Goal: Information Seeking & Learning: Learn about a topic

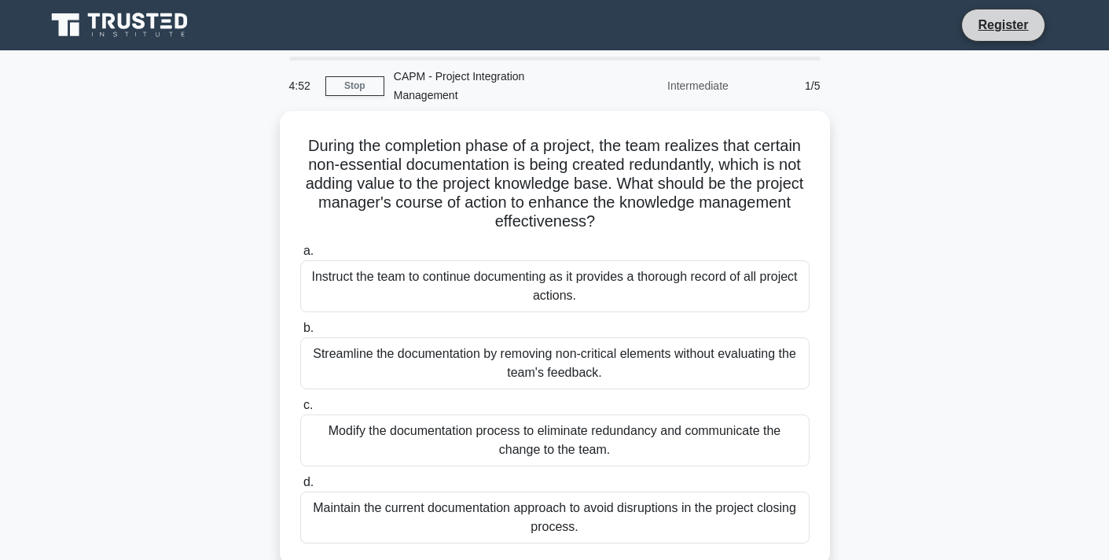
click at [987, 37] on li "Register" at bounding box center [1002, 25] width 83 height 33
click at [1003, 30] on link "Register" at bounding box center [1002, 25] width 69 height 20
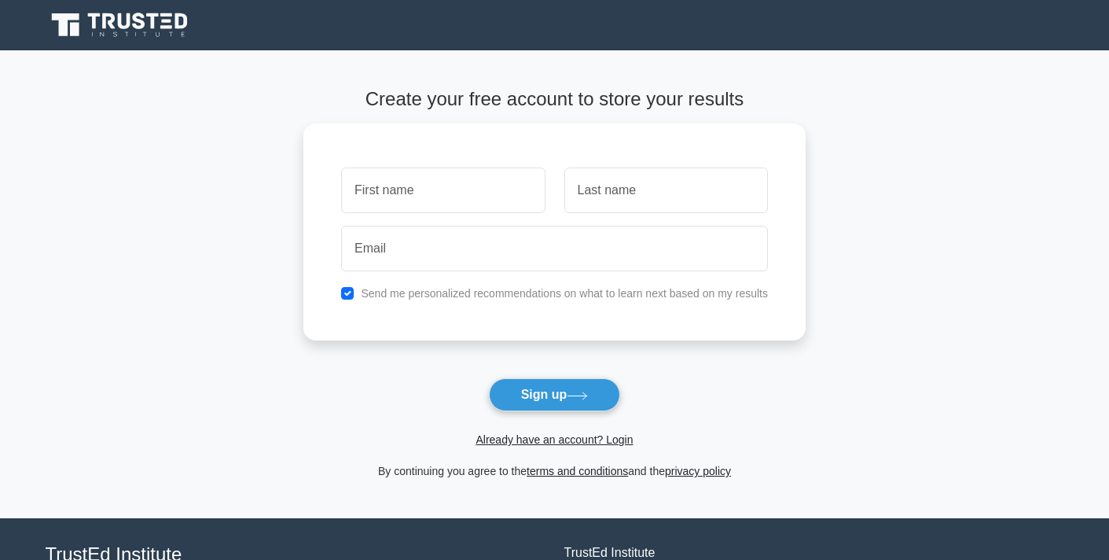
click at [531, 413] on div "Already have an account? Login" at bounding box center [554, 430] width 502 height 38
click at [533, 451] on form "Create your free account to store your results Send me personalized recommendat…" at bounding box center [554, 284] width 502 height 392
click at [535, 441] on link "Already have an account? Login" at bounding box center [553, 439] width 157 height 13
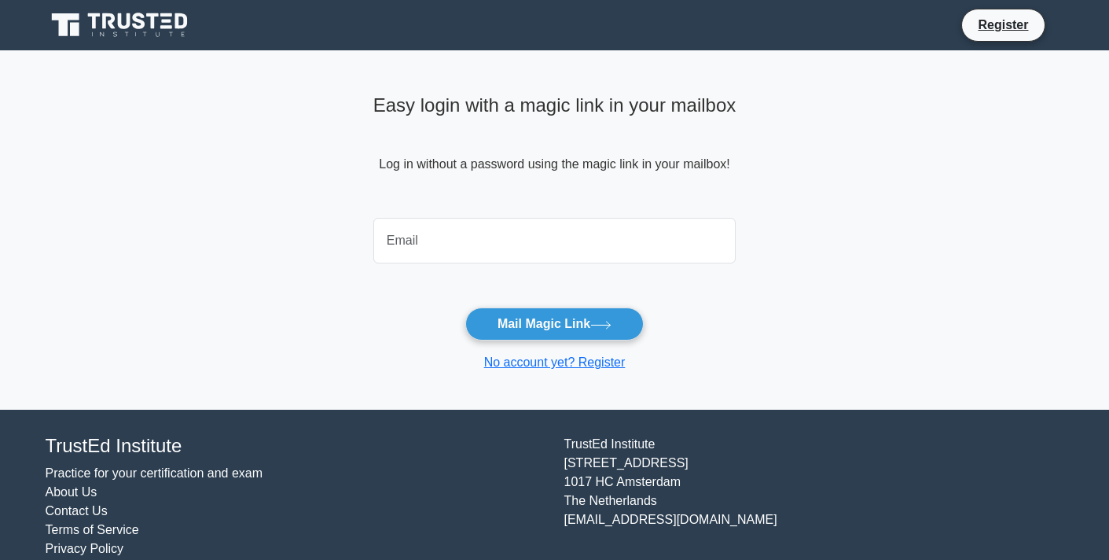
click at [526, 255] on input "email" at bounding box center [554, 241] width 363 height 46
type input "vale_0209@icloud.com"
click at [465, 307] on button "Mail Magic Link" at bounding box center [554, 323] width 178 height 33
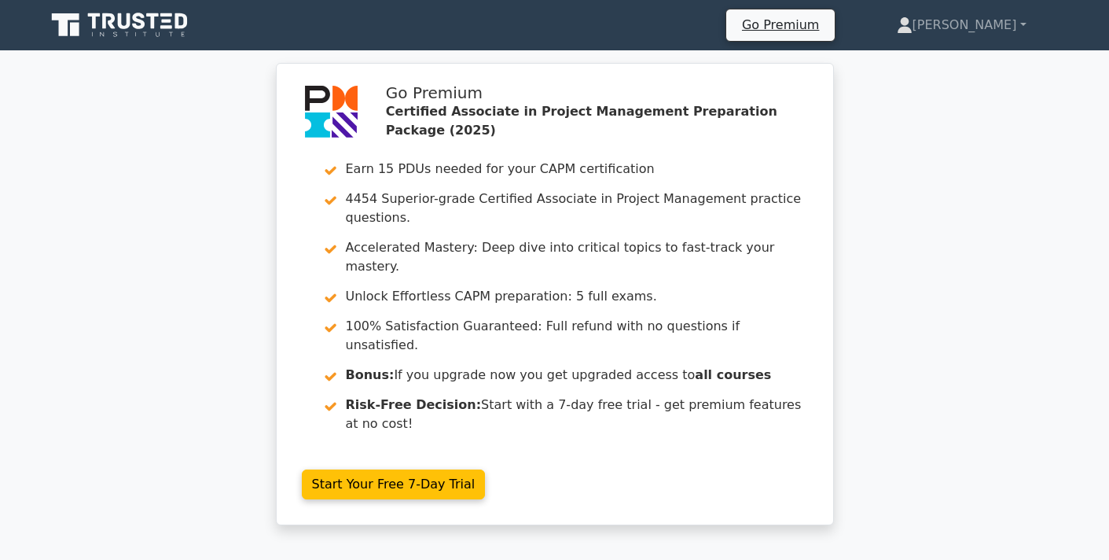
click at [910, 309] on div "Go Premium Certified Associate in Project Management Preparation Package (2025)…" at bounding box center [554, 303] width 1109 height 481
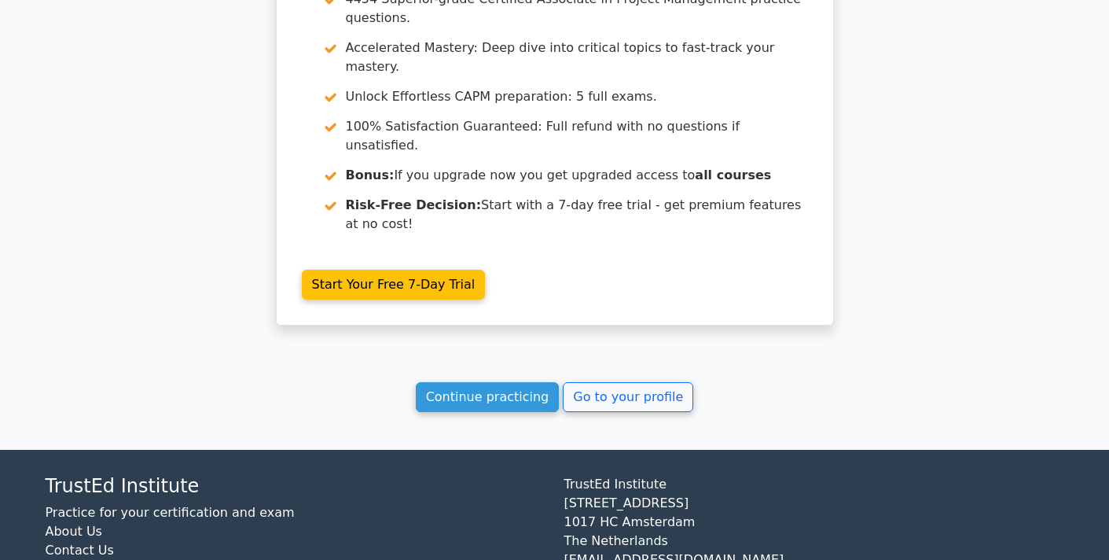
scroll to position [1507, 0]
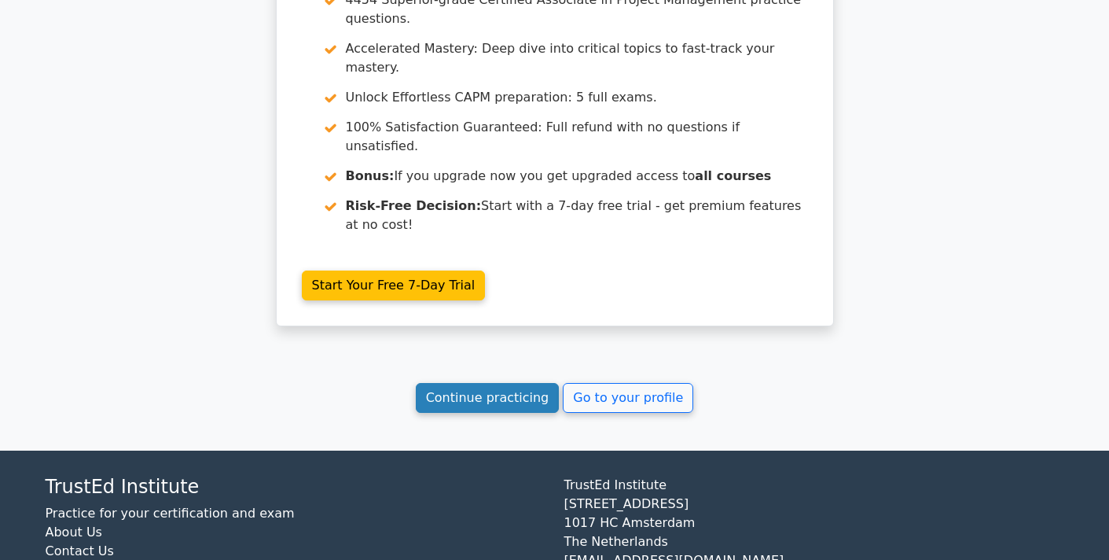
click at [526, 383] on link "Continue practicing" at bounding box center [488, 398] width 144 height 30
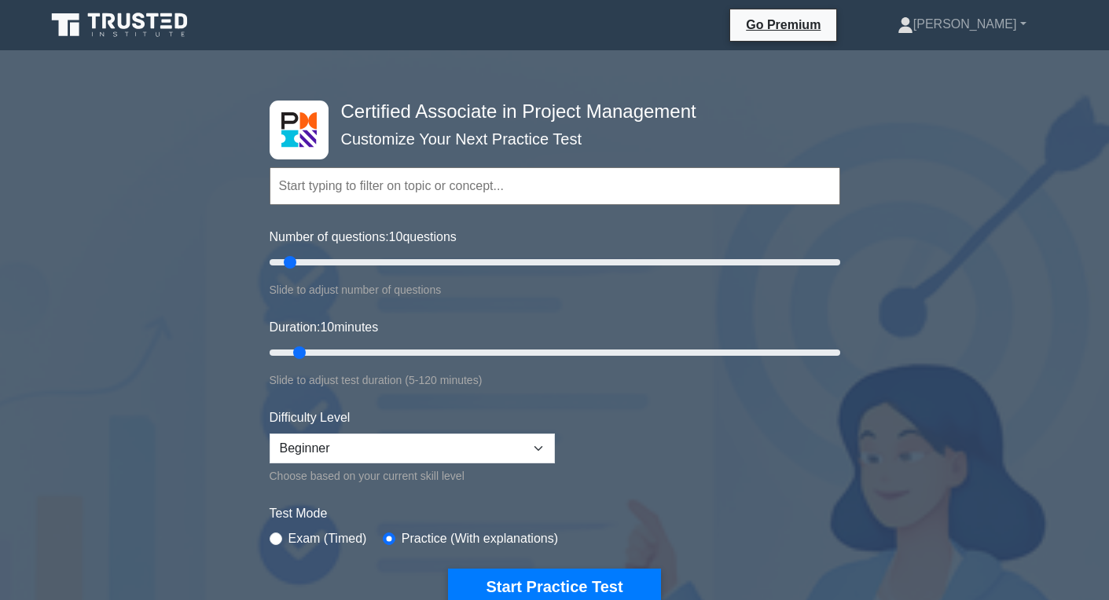
click at [1078, 160] on div "Certified Associate in Project Management Customize Your Next Practice Test Top…" at bounding box center [554, 563] width 1109 height 1001
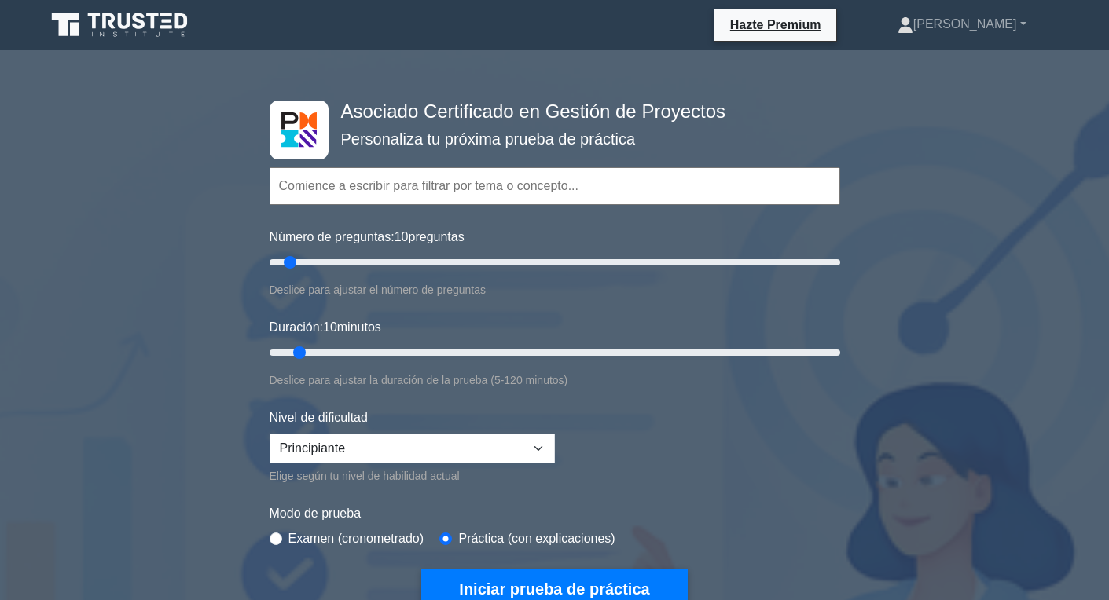
drag, startPoint x: 798, startPoint y: 157, endPoint x: 887, endPoint y: 303, distance: 171.0
click at [888, 303] on div "Asociado Certificado en Gestión de Proyectos Personaliza tu próxima prueba de p…" at bounding box center [554, 593] width 1109 height 1060
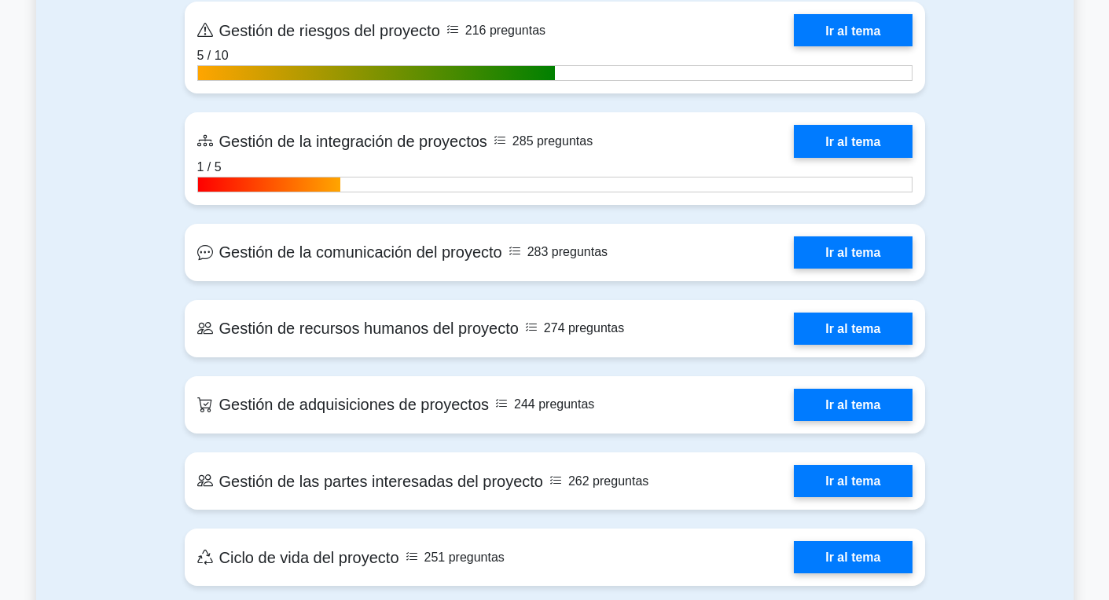
scroll to position [1379, 0]
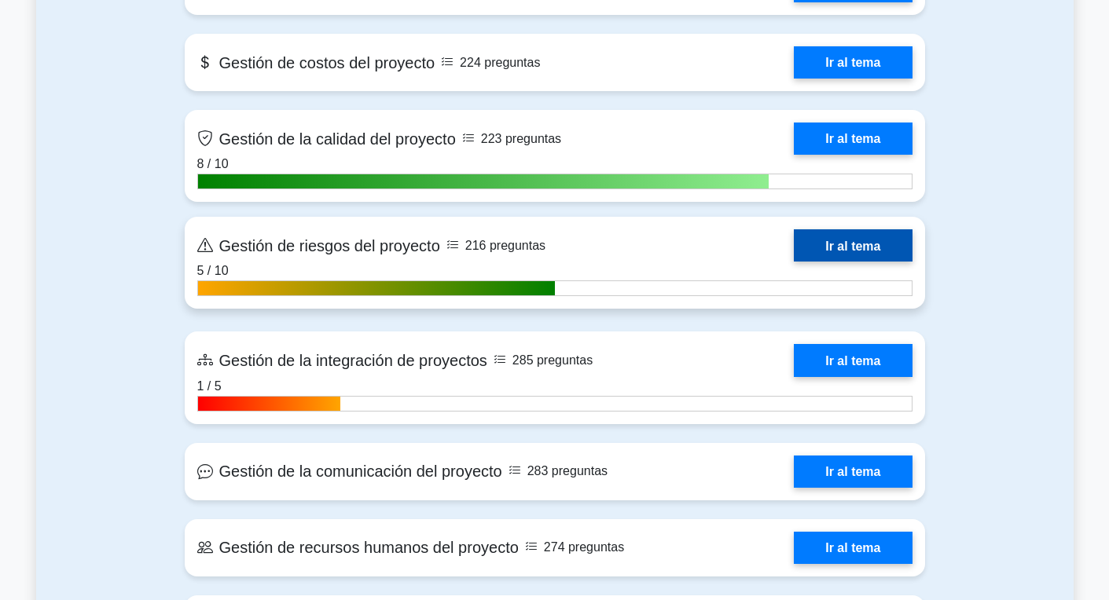
click at [794, 262] on link "Ir al tema" at bounding box center [853, 245] width 118 height 32
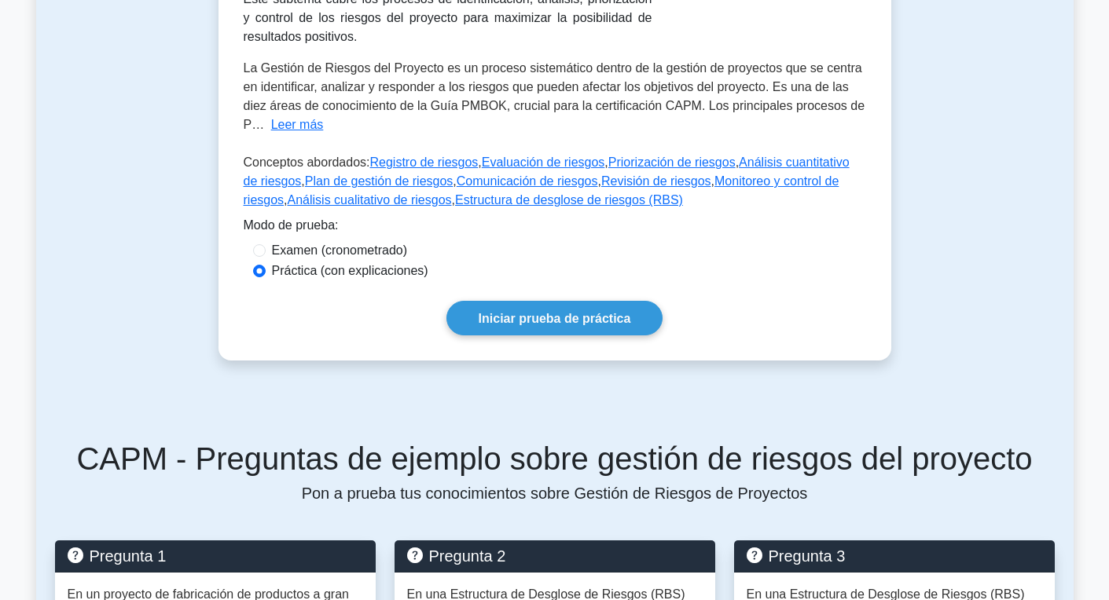
scroll to position [538, 0]
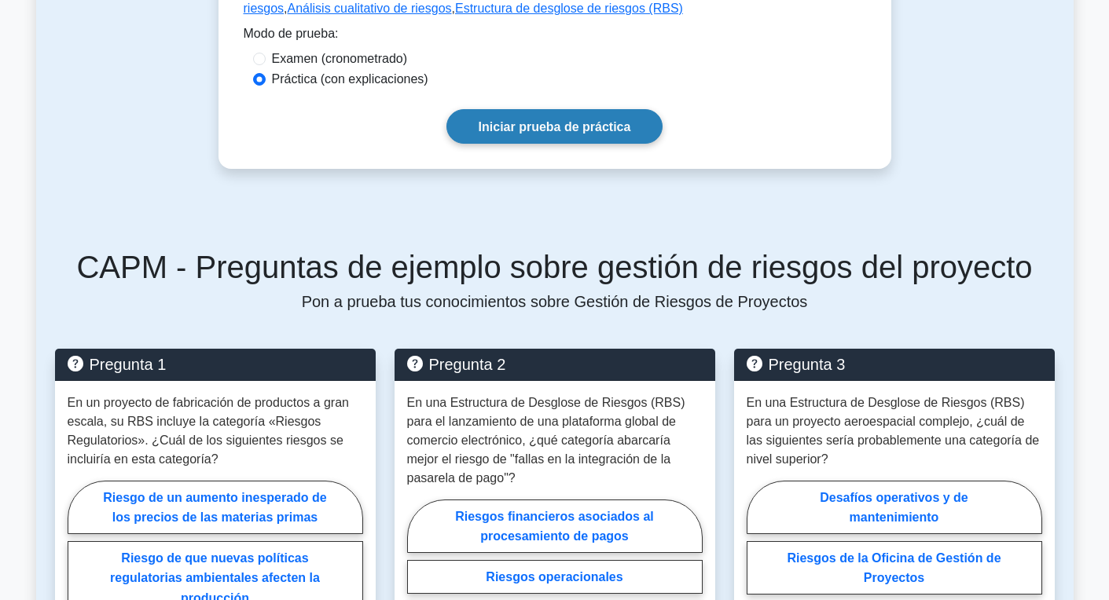
click at [556, 139] on link "Iniciar prueba de práctica" at bounding box center [554, 126] width 217 height 34
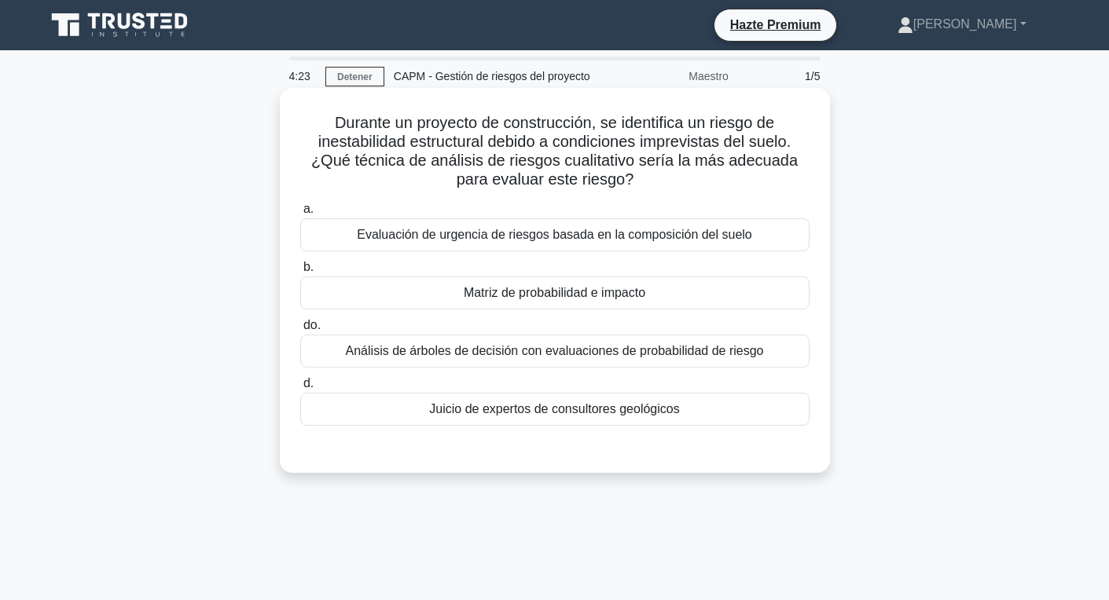
click at [528, 356] on font "Análisis de árboles de decisión con evaluaciones de probabilidad de riesgo" at bounding box center [555, 350] width 418 height 13
click at [300, 331] on input "do. Análisis de árboles de decisión con evaluaciones de probabilidad de riesgo" at bounding box center [300, 326] width 0 height 10
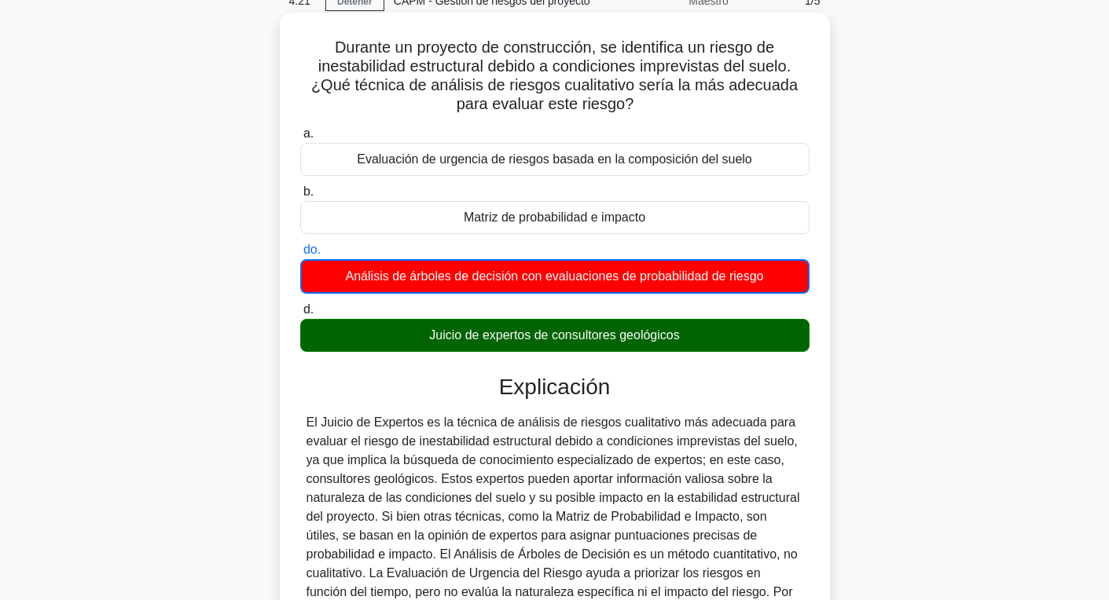
scroll to position [248, 0]
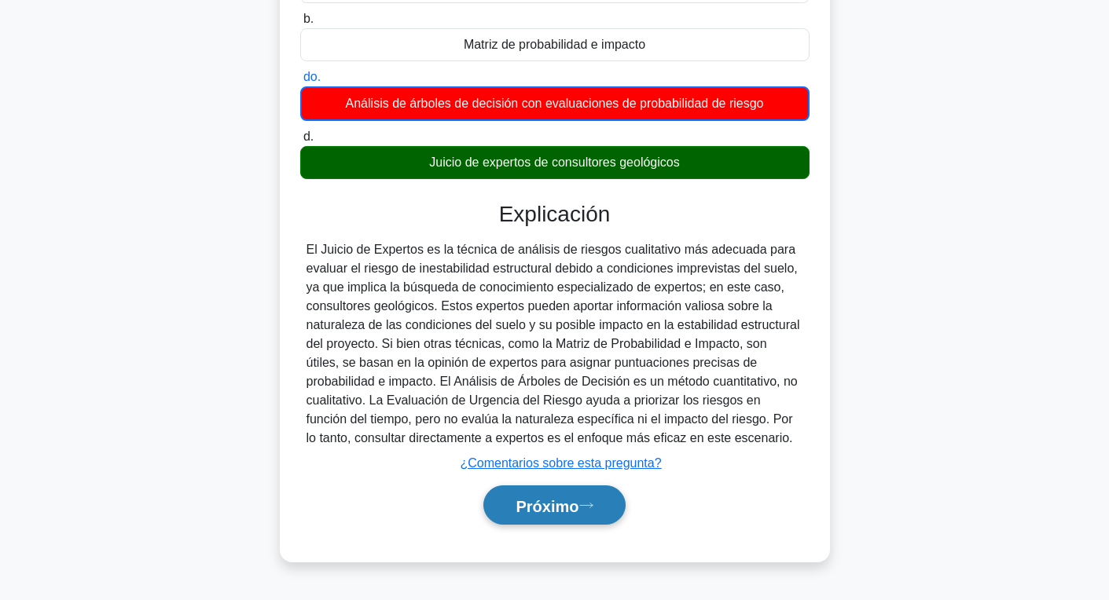
click at [542, 511] on font "Próximo" at bounding box center [547, 506] width 63 height 17
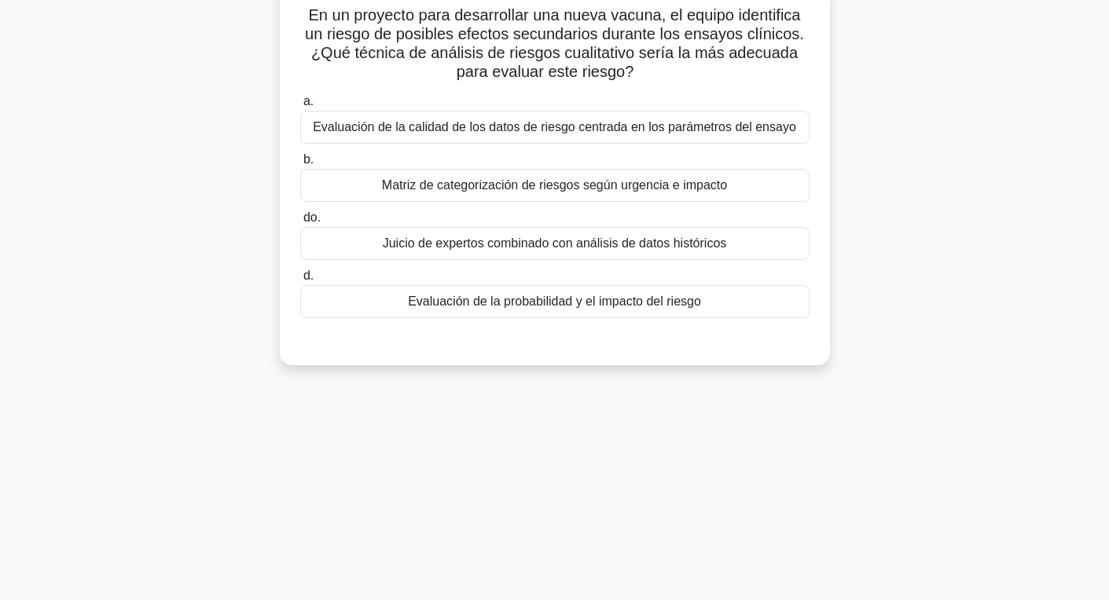
scroll to position [0, 0]
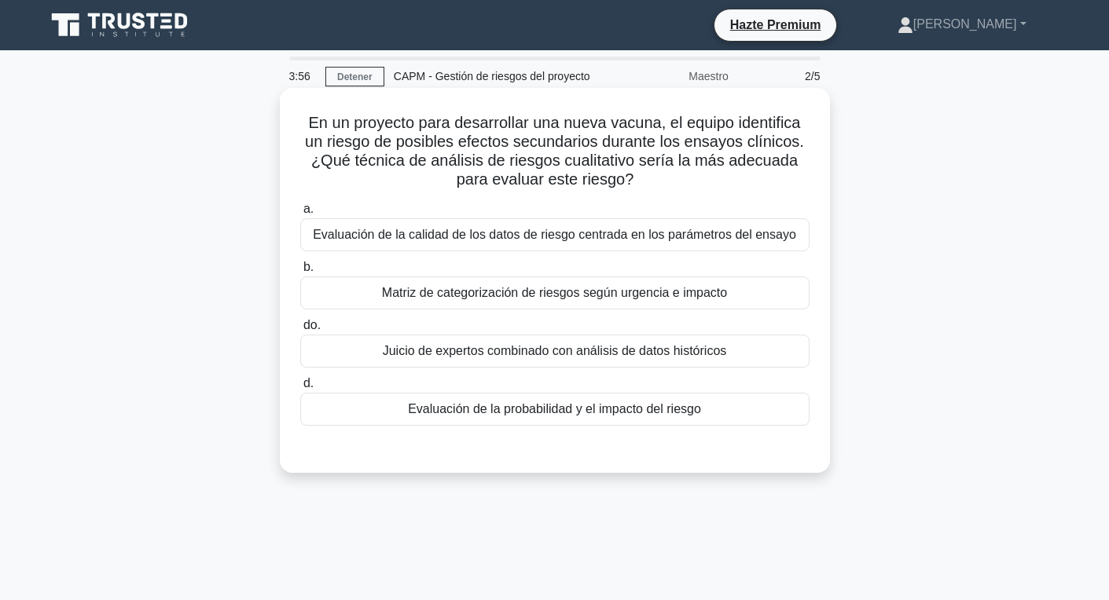
click at [552, 299] on font "Matriz de categorización de riesgos según urgencia e impacto" at bounding box center [554, 292] width 345 height 13
click at [300, 273] on input "b. Matriz de categorización de riesgos según urgencia e impacto" at bounding box center [300, 268] width 0 height 10
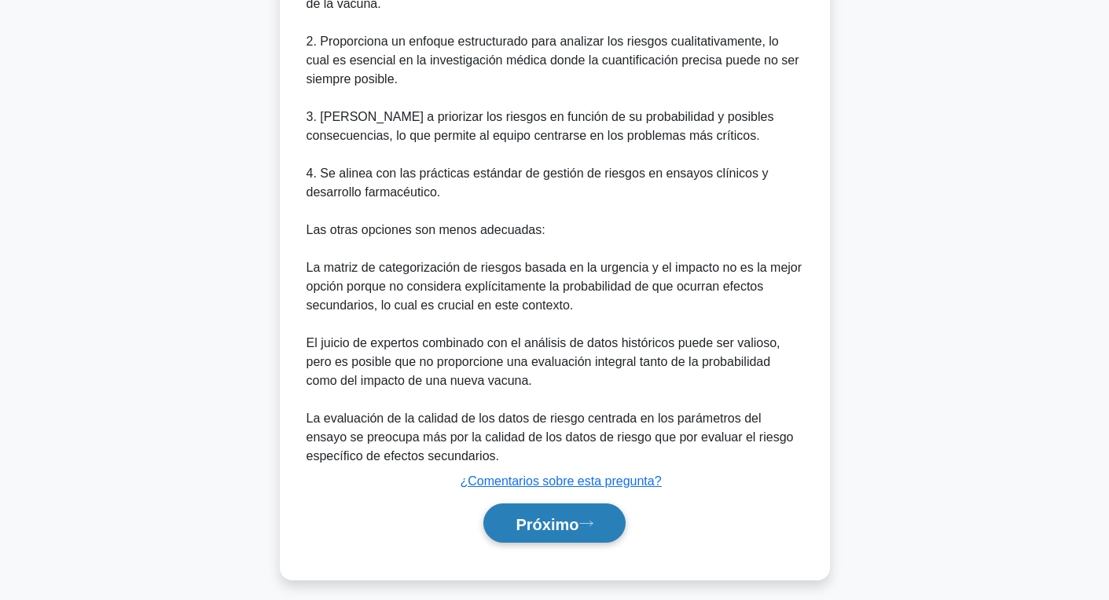
click at [526, 520] on font "Próximo" at bounding box center [547, 524] width 63 height 17
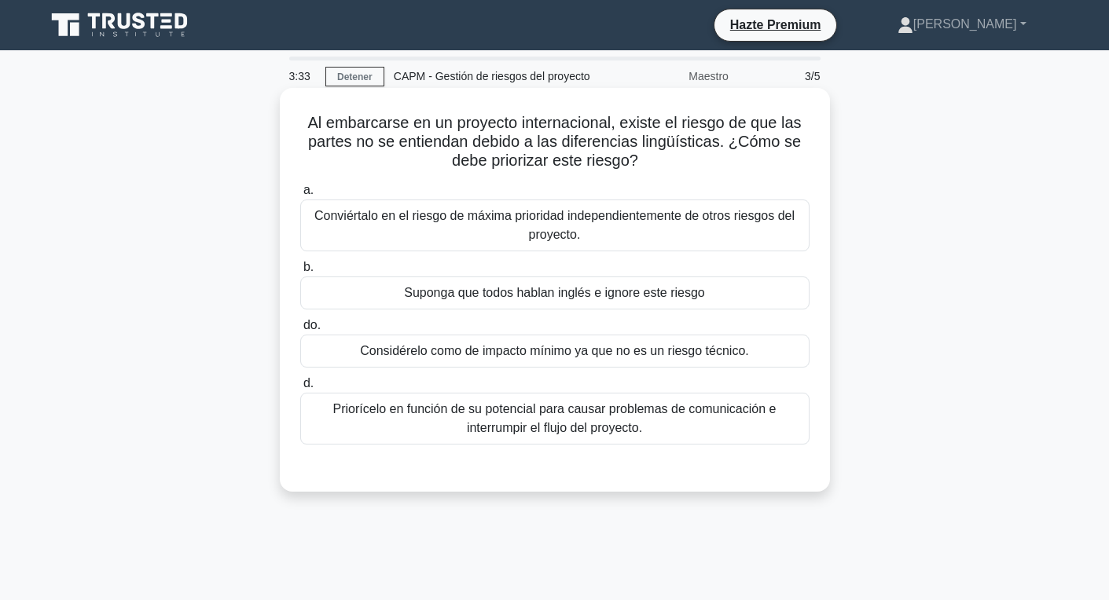
click at [661, 425] on font "Priorícelo en función de su potencial para causar problemas de comunicación e i…" at bounding box center [554, 419] width 495 height 38
click at [300, 389] on input "d. Priorícelo en función de su potencial para causar problemas de comunicación …" at bounding box center [300, 384] width 0 height 10
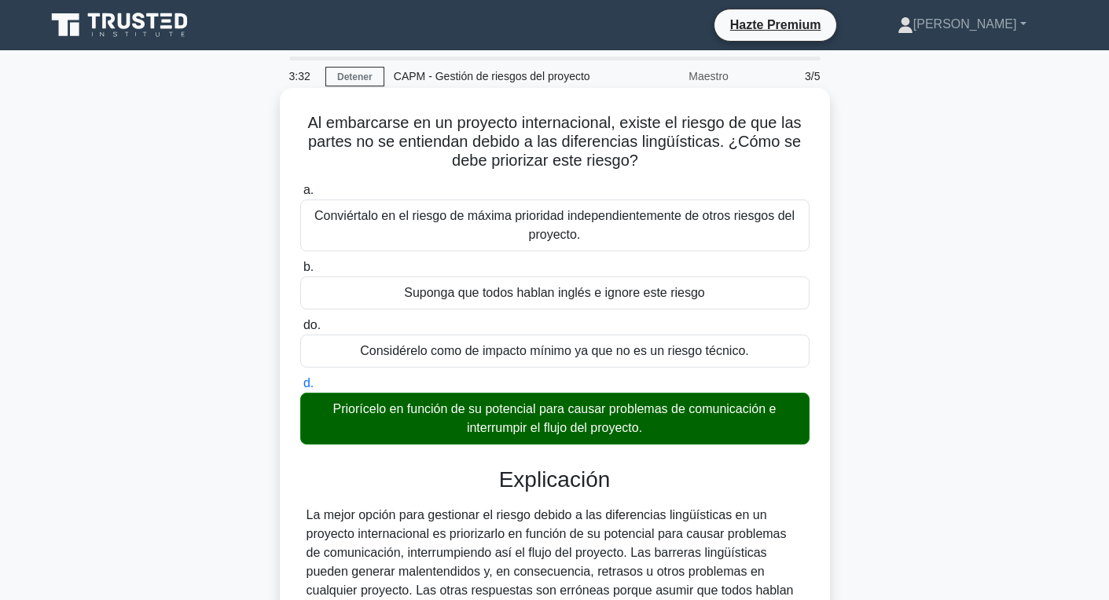
scroll to position [277, 0]
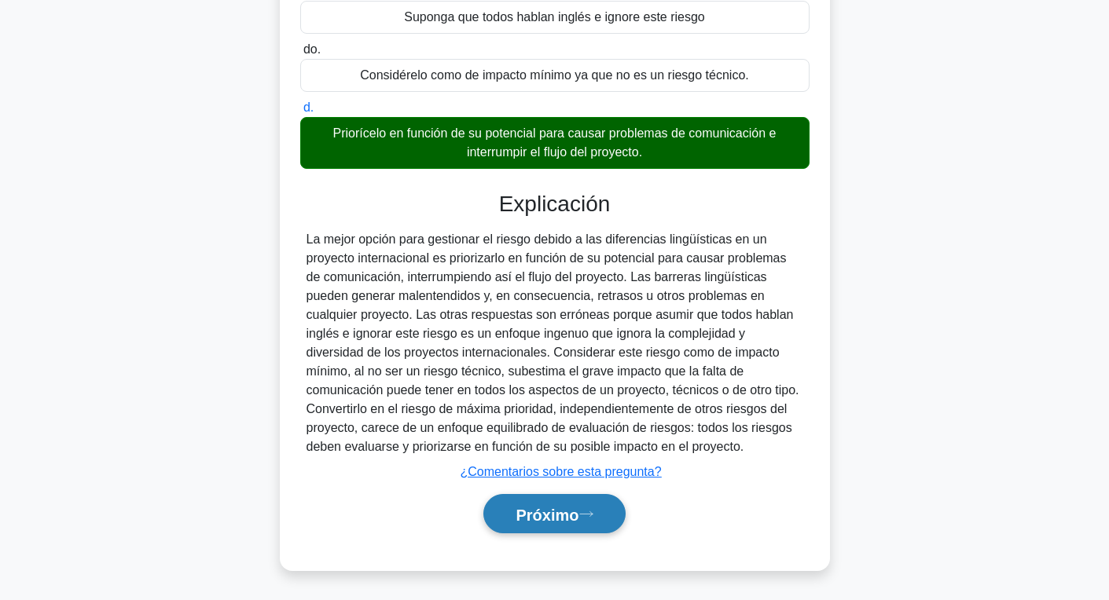
click at [620, 504] on button "Próximo" at bounding box center [553, 514] width 141 height 40
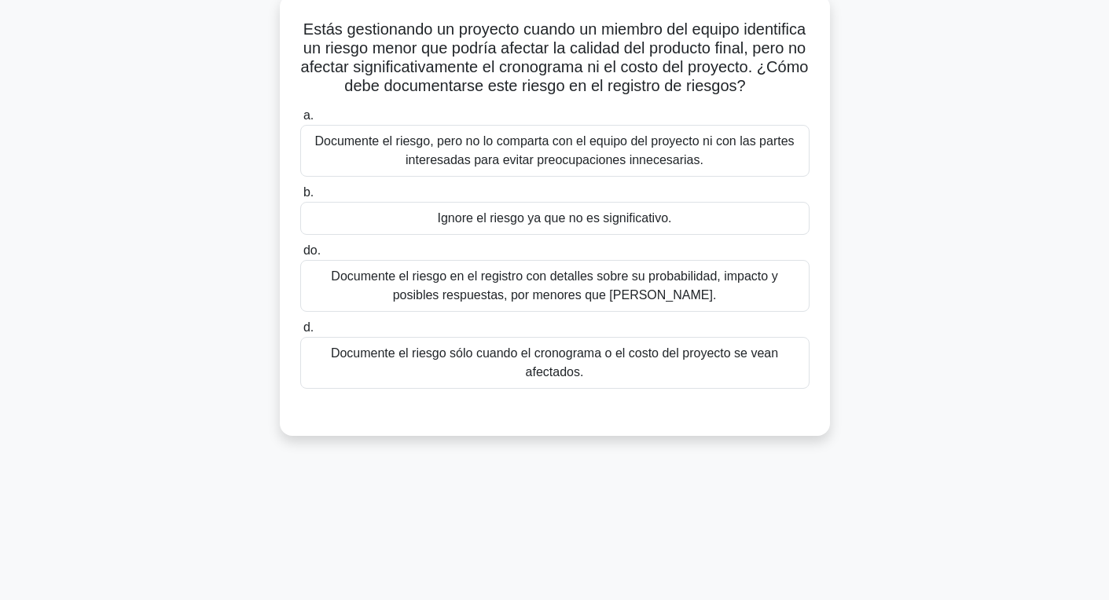
scroll to position [0, 0]
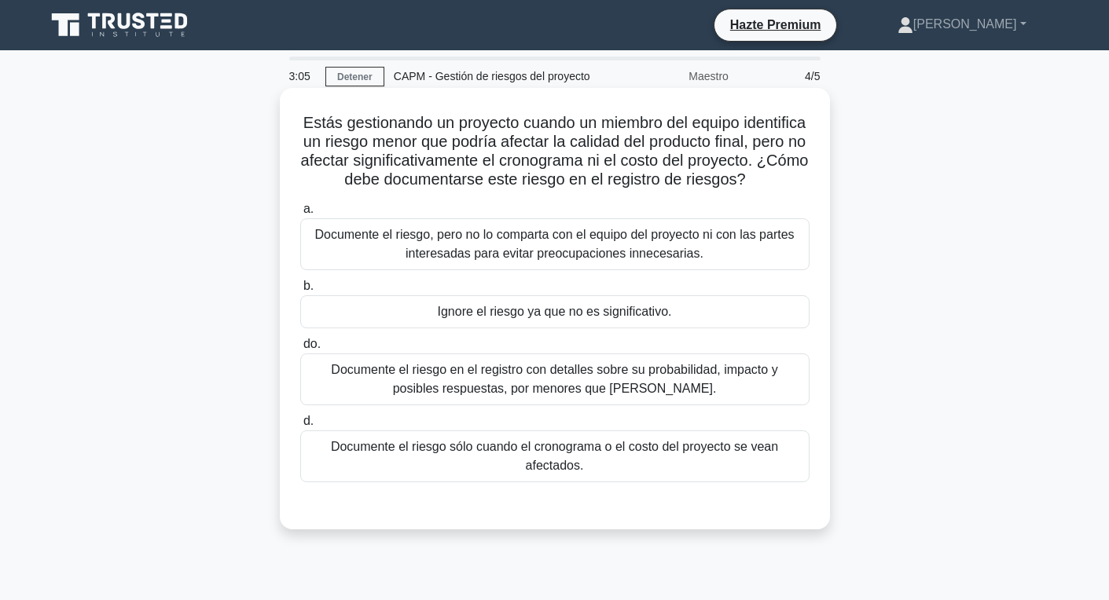
click at [591, 370] on font "Documente el riesgo en el registro con detalles sobre su probabilidad, impacto …" at bounding box center [554, 379] width 446 height 32
click at [300, 350] on input "do. Documente el riesgo en el registro con detalles sobre su probabilidad, impa…" at bounding box center [300, 345] width 0 height 10
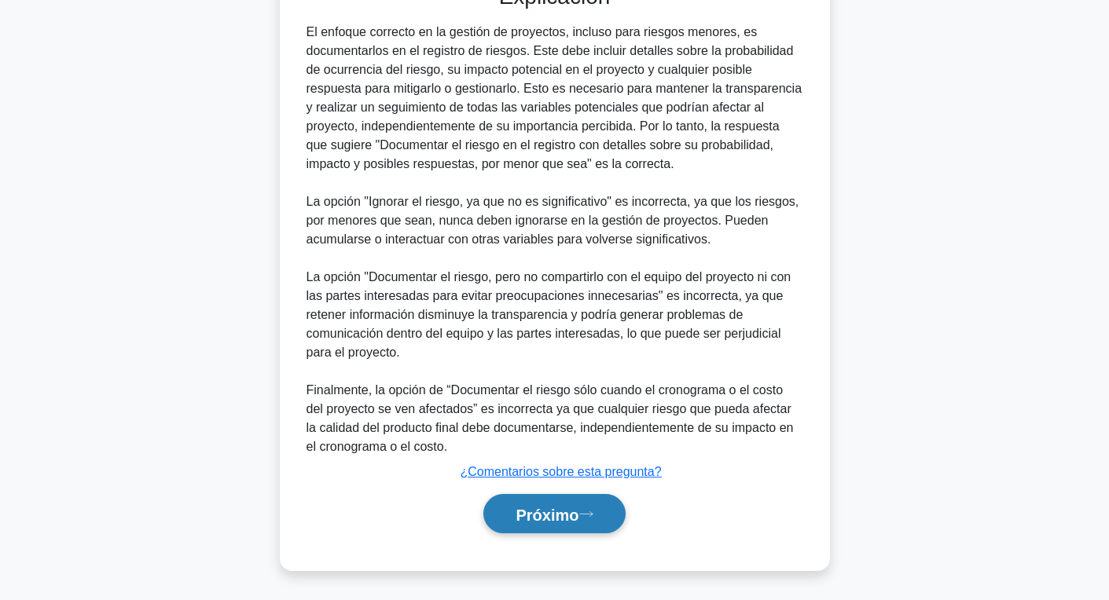
click at [583, 501] on button "Próximo" at bounding box center [553, 514] width 141 height 40
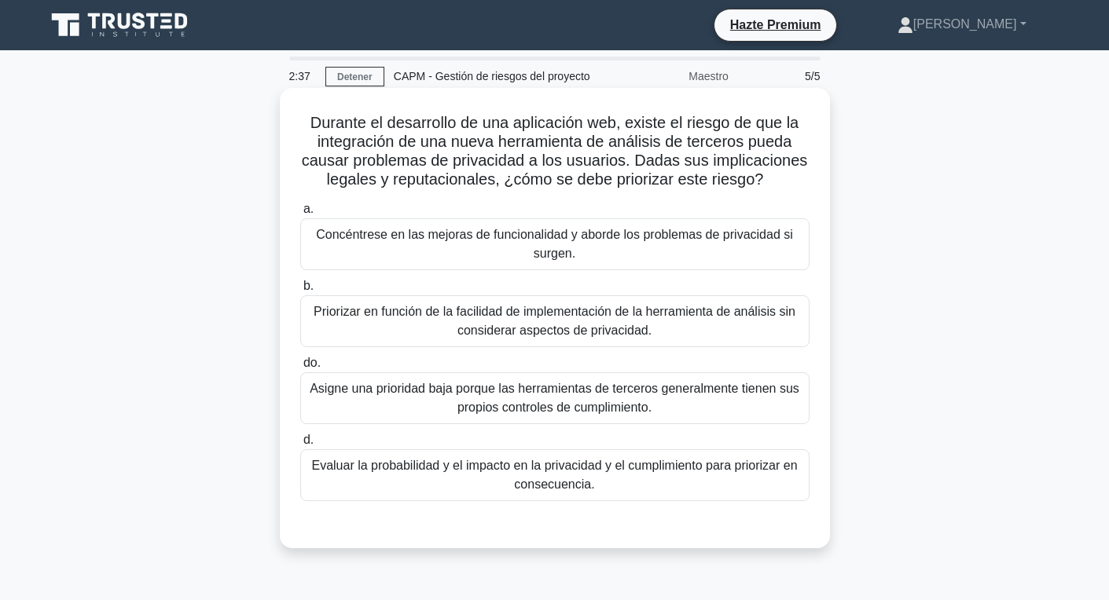
click at [533, 491] on font "Evaluar la probabilidad y el impacto en la privacidad y el cumplimiento para pr…" at bounding box center [554, 475] width 486 height 32
click at [300, 446] on input "d. Evaluar la probabilidad y el impacto en la privacidad y el cumplimiento para…" at bounding box center [300, 440] width 0 height 10
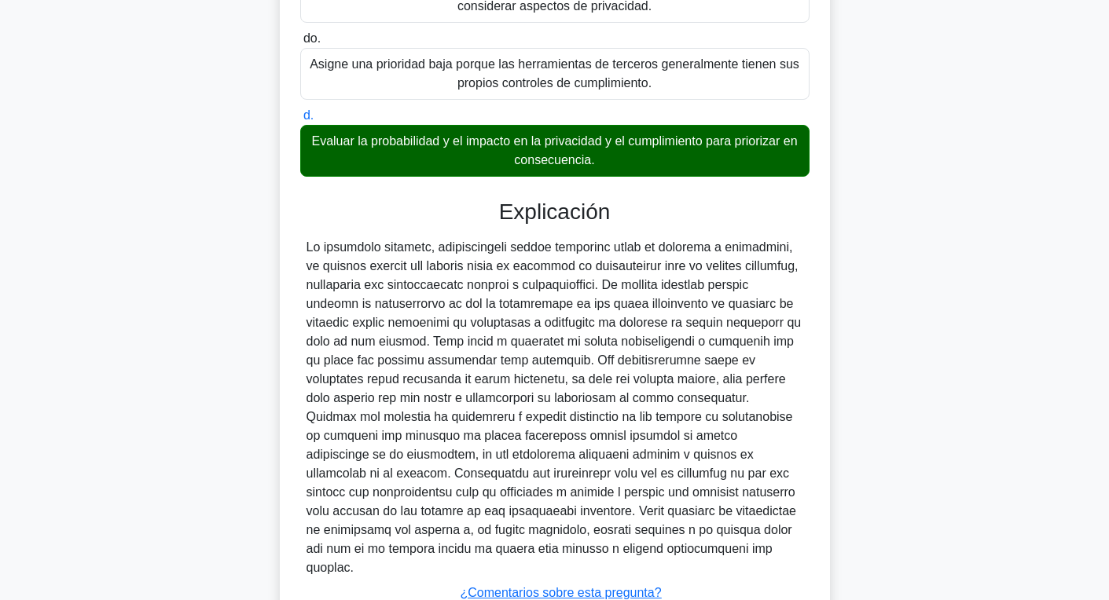
scroll to position [428, 0]
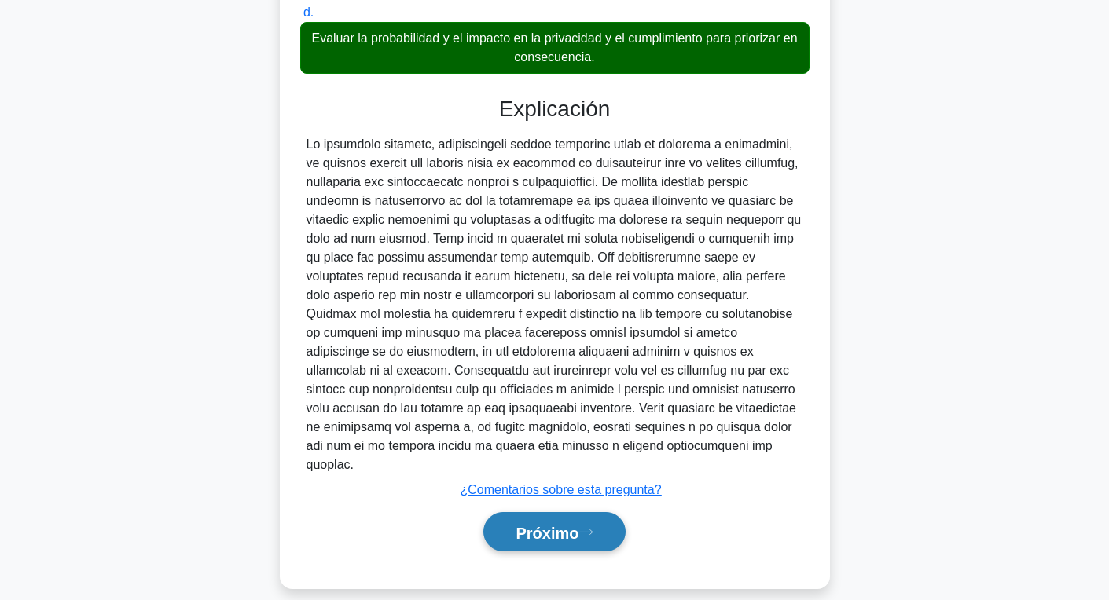
click at [534, 524] on font "Próximo" at bounding box center [547, 532] width 63 height 17
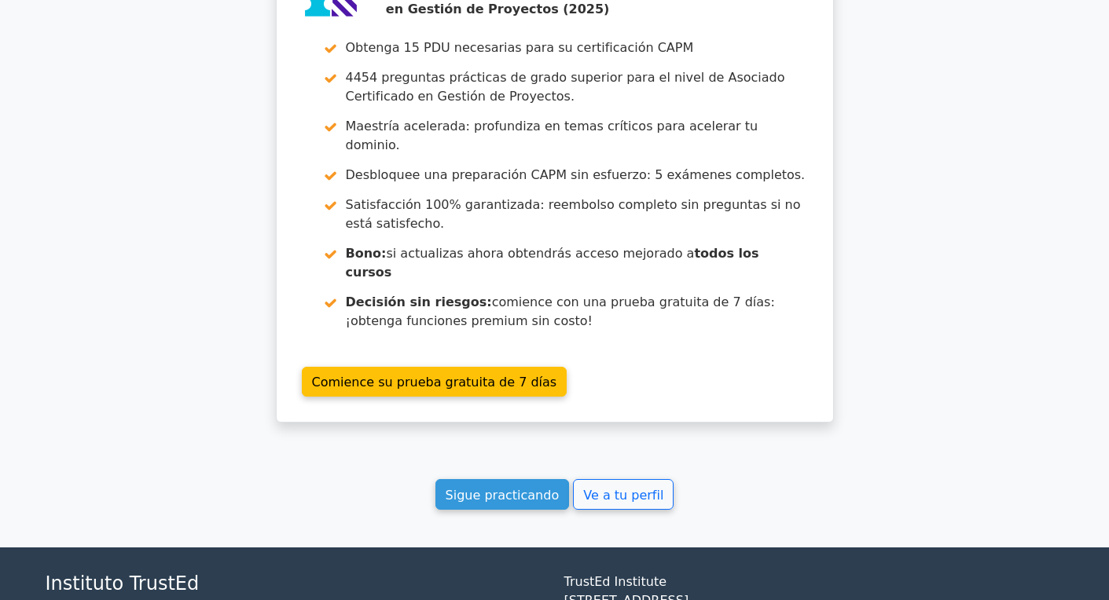
scroll to position [2426, 0]
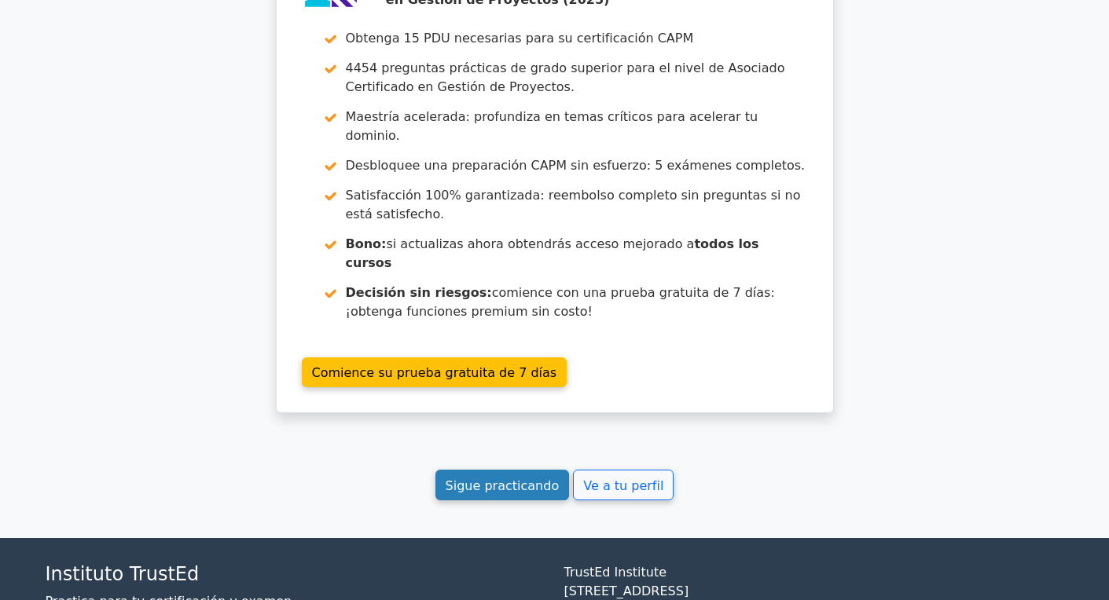
click at [534, 470] on link "Sigue practicando" at bounding box center [502, 485] width 134 height 31
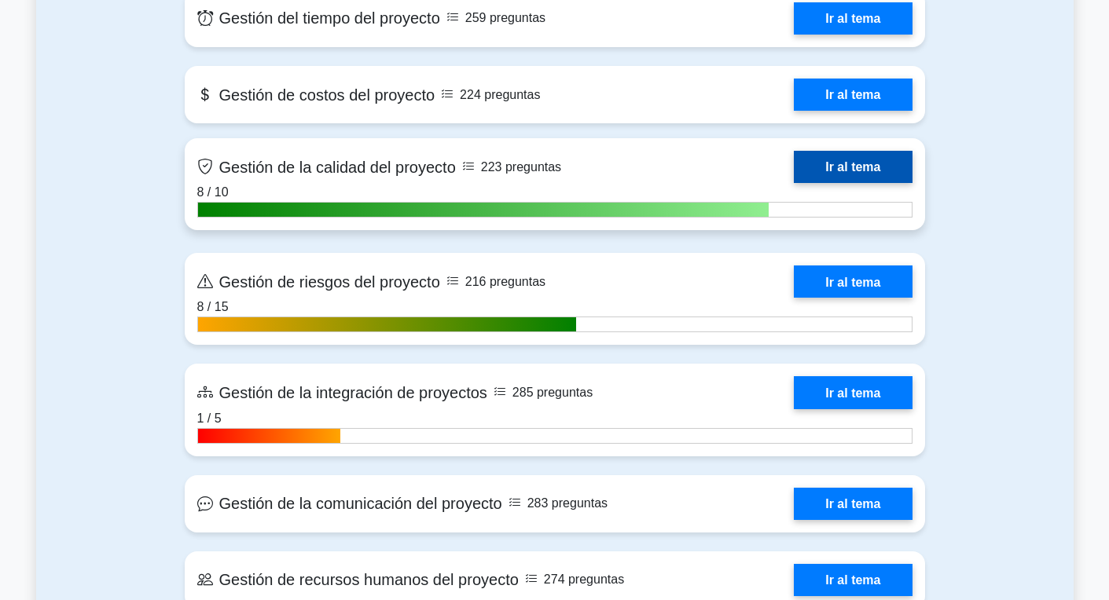
scroll to position [1414, 0]
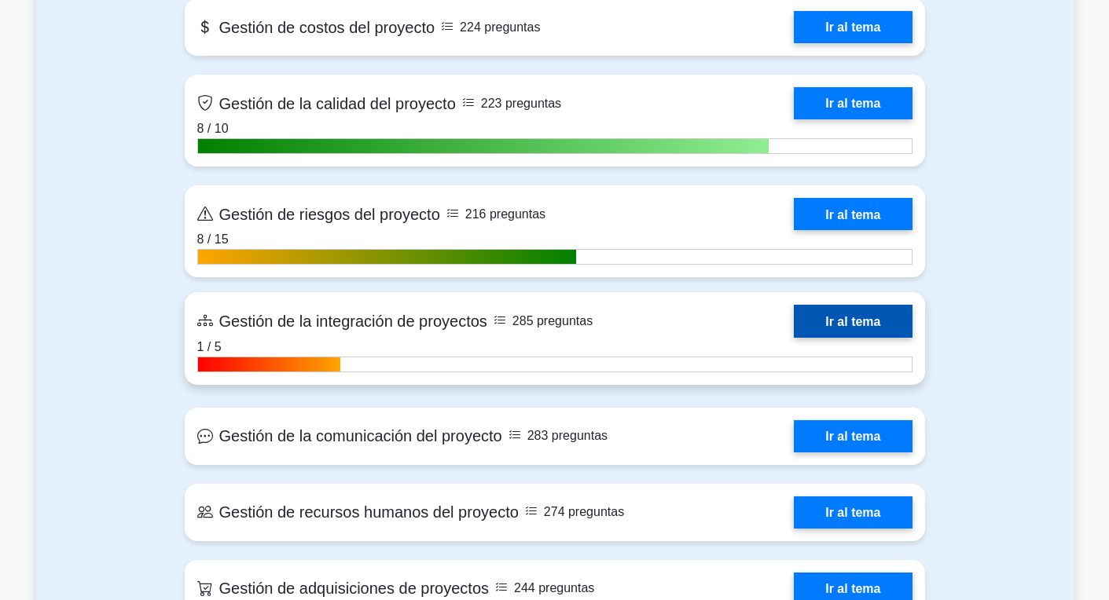
click at [794, 330] on link "Ir al tema" at bounding box center [853, 321] width 118 height 32
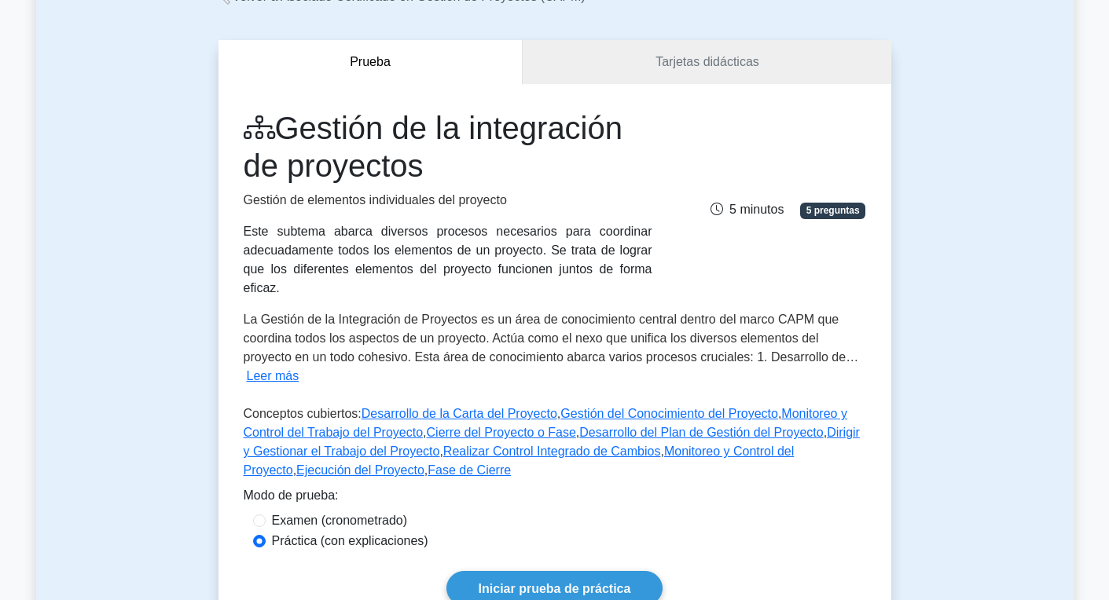
scroll to position [168, 0]
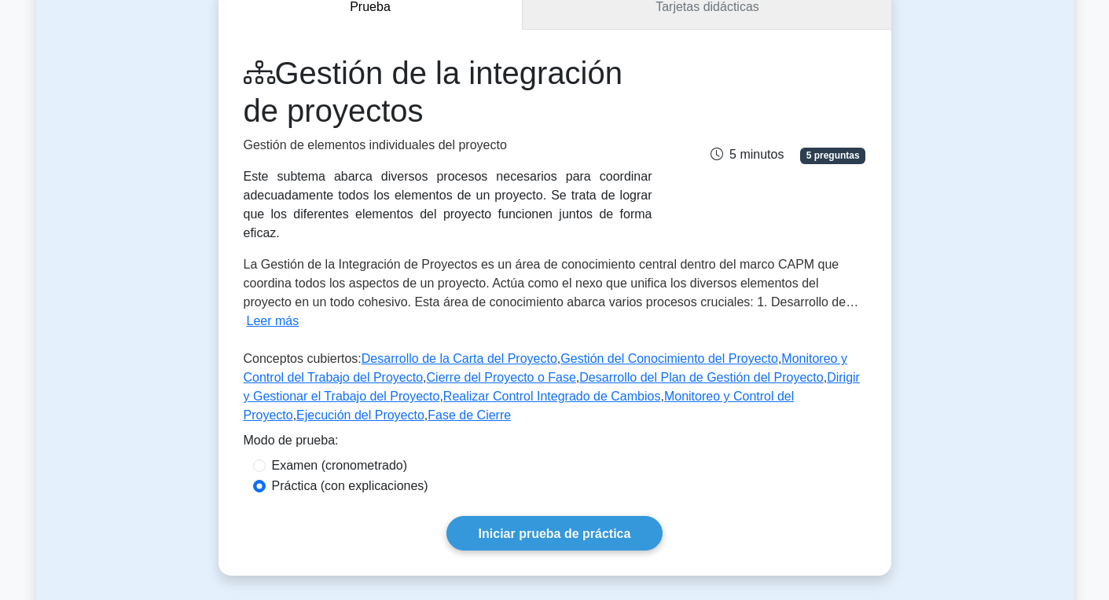
click at [725, 17] on link "Tarjetas didácticas" at bounding box center [707, 7] width 368 height 45
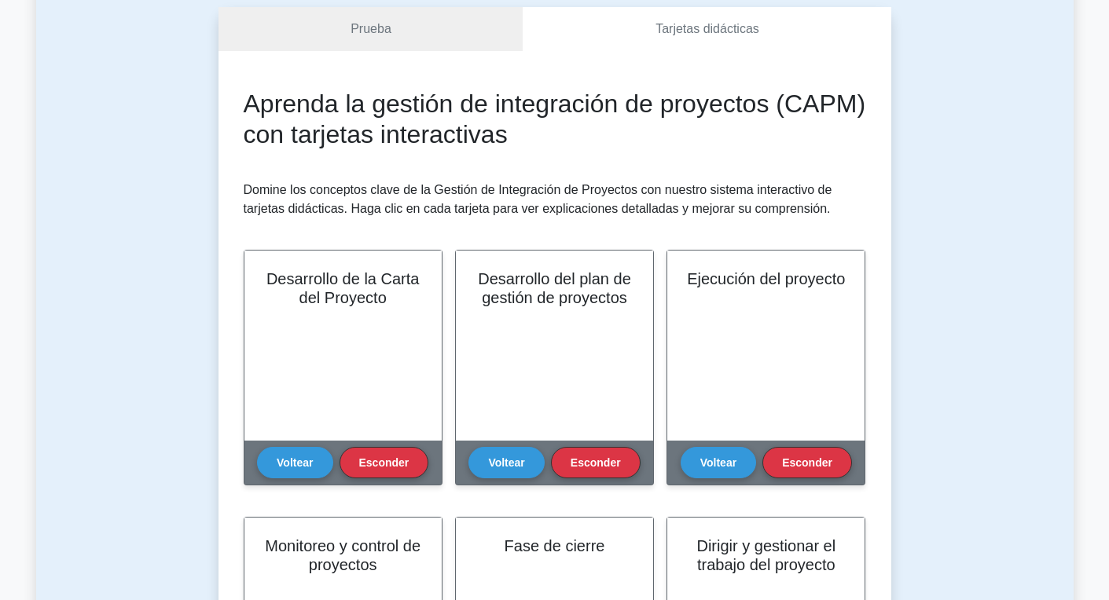
scroll to position [184, 0]
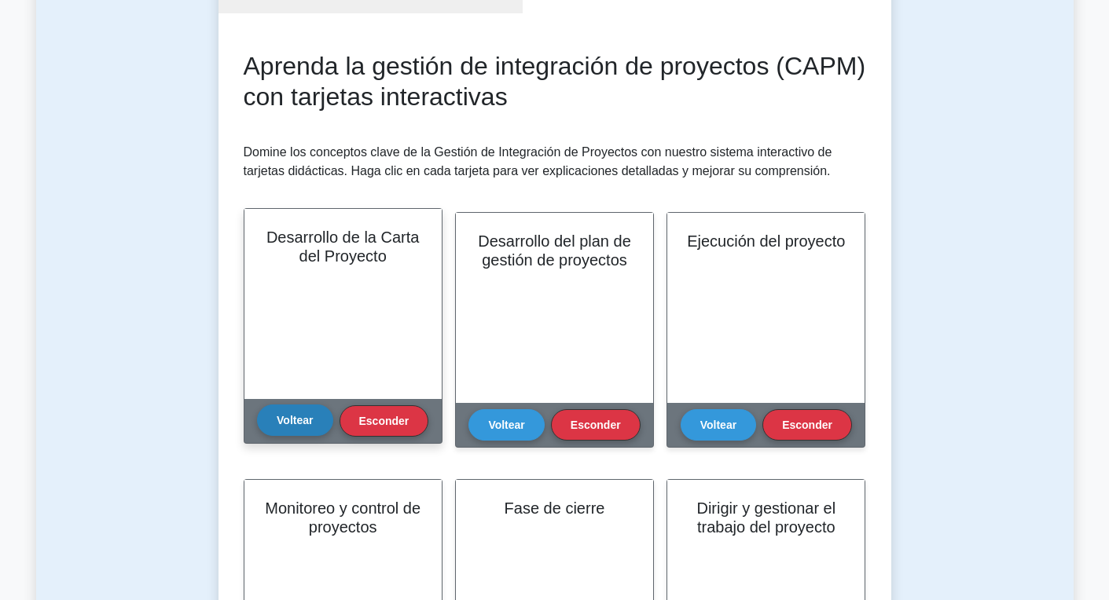
click at [309, 423] on font "Voltear" at bounding box center [295, 420] width 36 height 13
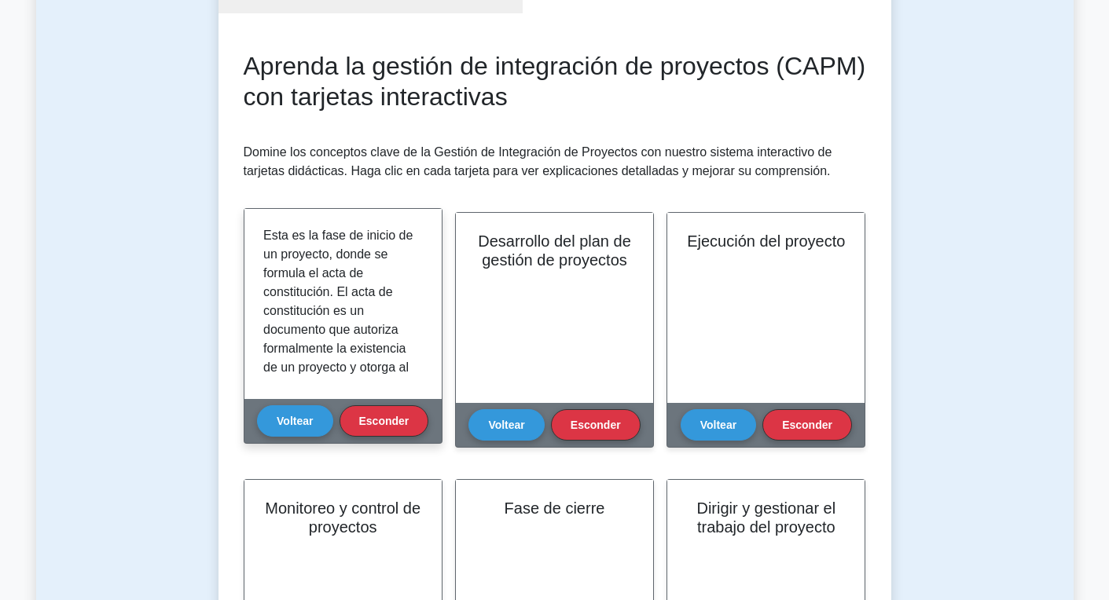
scroll to position [0, 0]
click at [317, 424] on button "Voltear" at bounding box center [294, 420] width 75 height 31
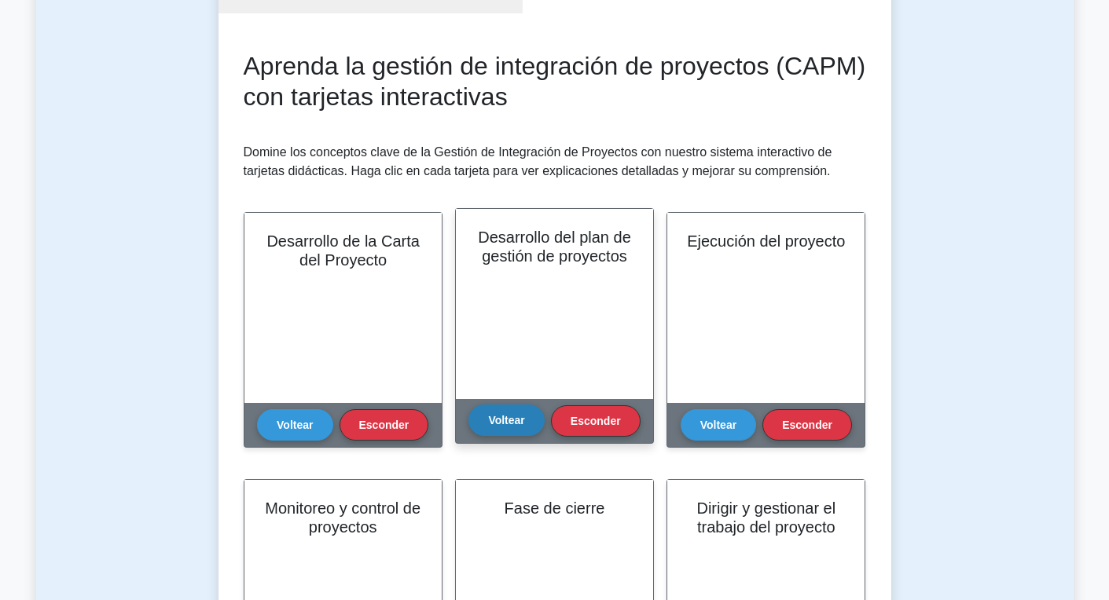
click at [503, 426] on font "Voltear" at bounding box center [506, 420] width 36 height 13
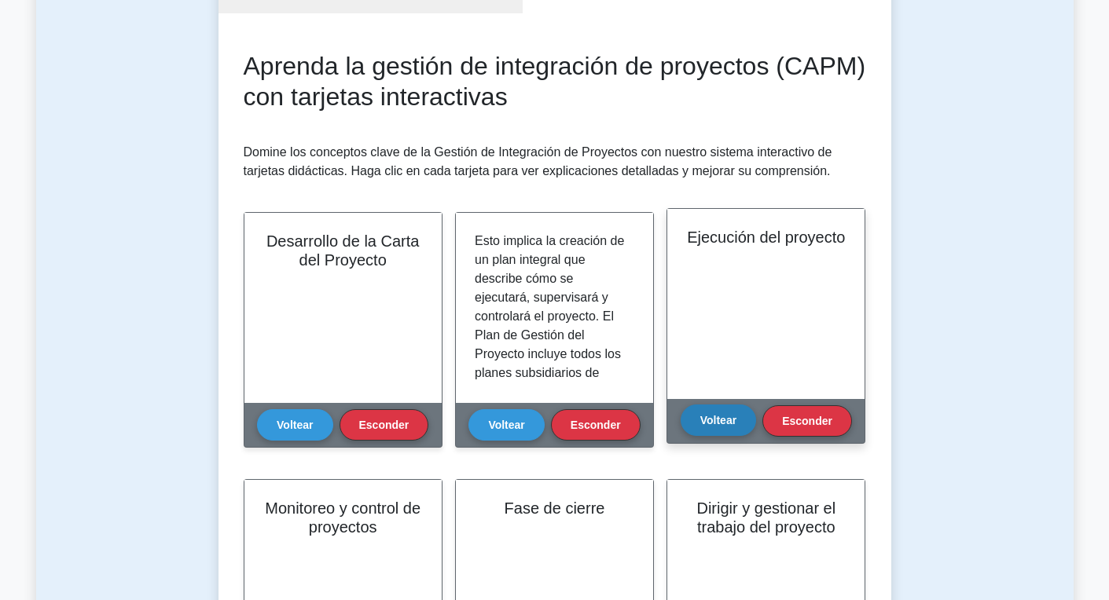
click at [712, 412] on button "Voltear" at bounding box center [718, 420] width 75 height 31
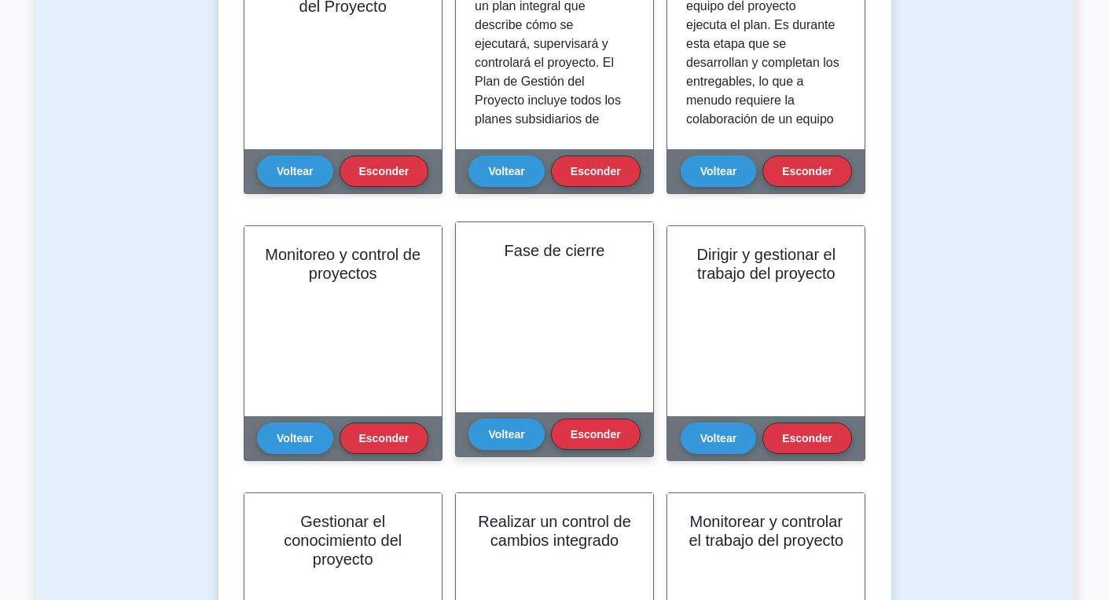
scroll to position [447, 0]
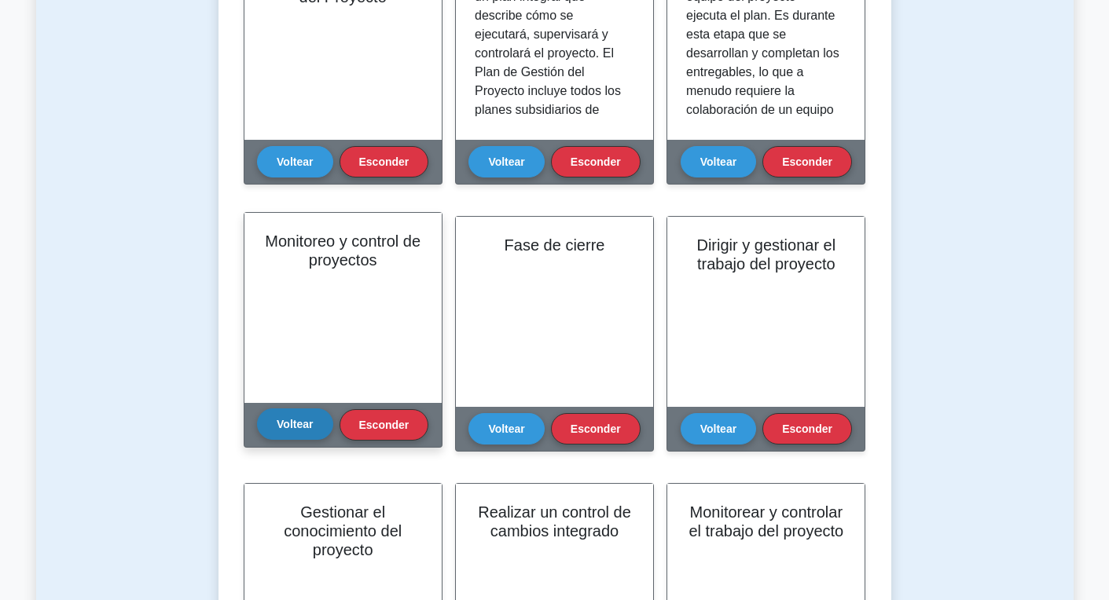
click at [294, 424] on font "Voltear" at bounding box center [295, 424] width 36 height 13
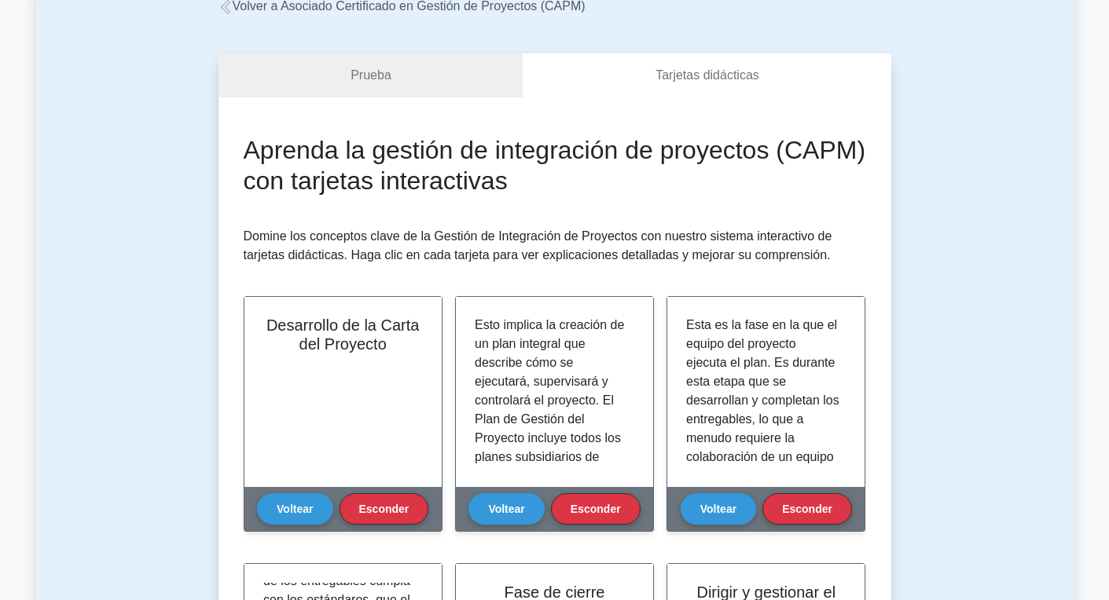
scroll to position [0, 0]
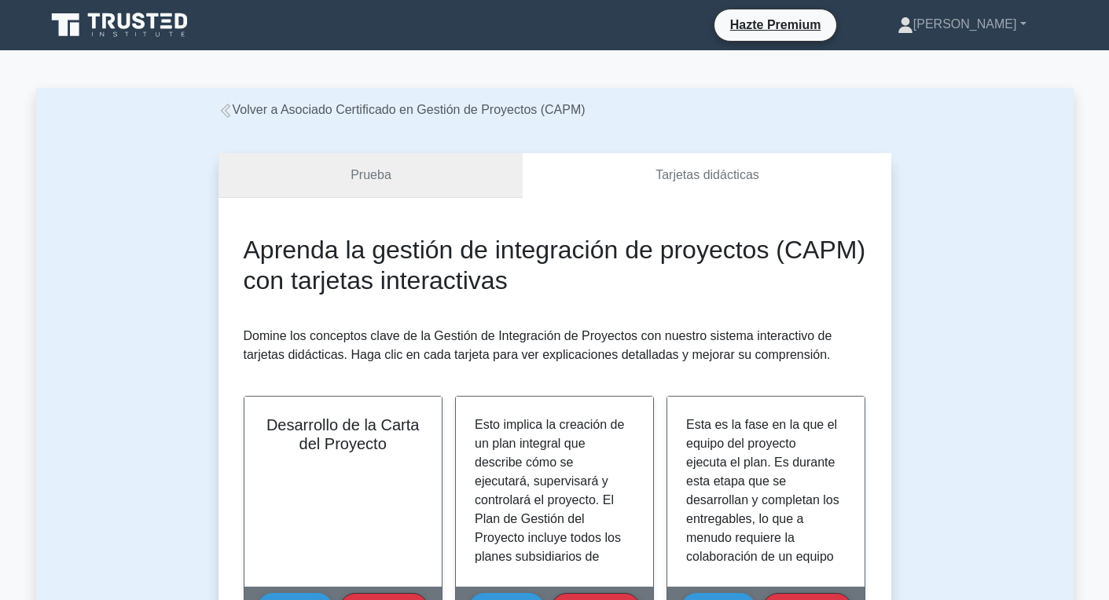
click at [295, 185] on link "Prueba" at bounding box center [370, 175] width 305 height 45
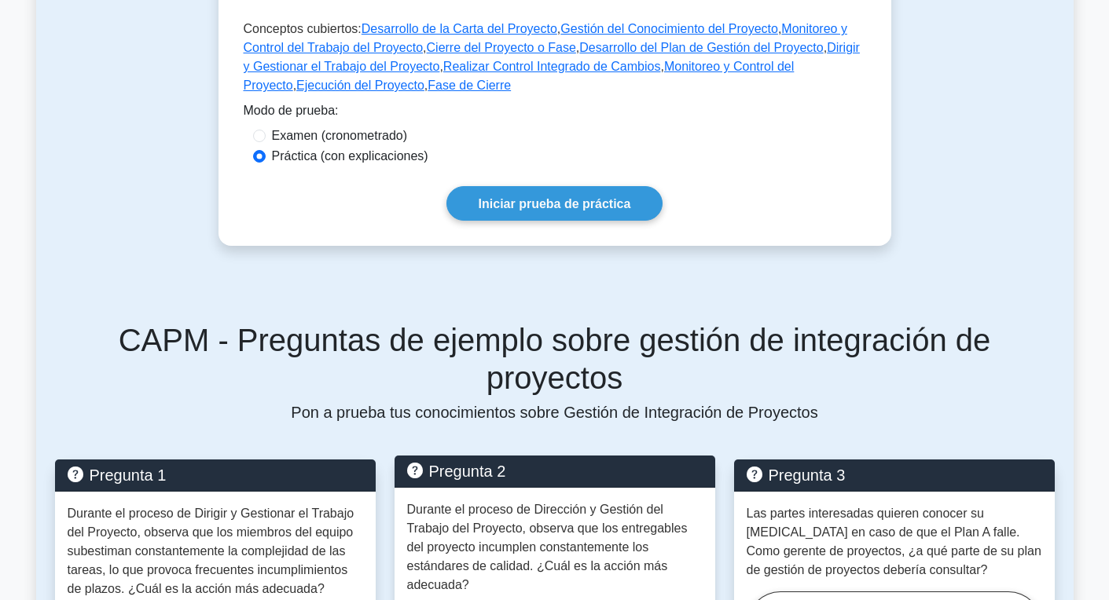
scroll to position [280, 0]
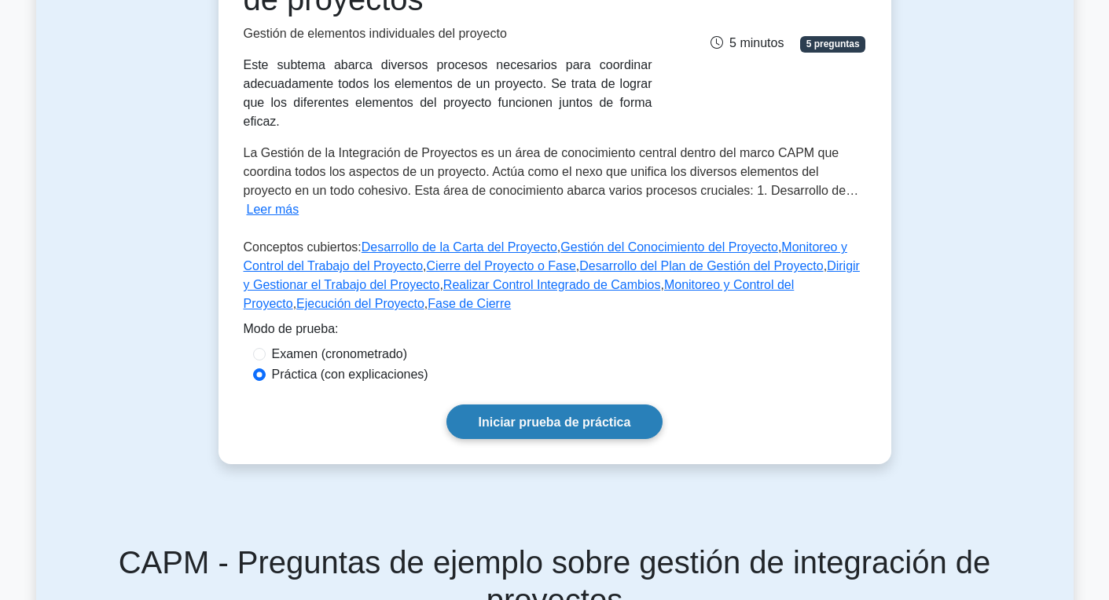
click at [600, 417] on font "Iniciar prueba de práctica" at bounding box center [555, 422] width 152 height 13
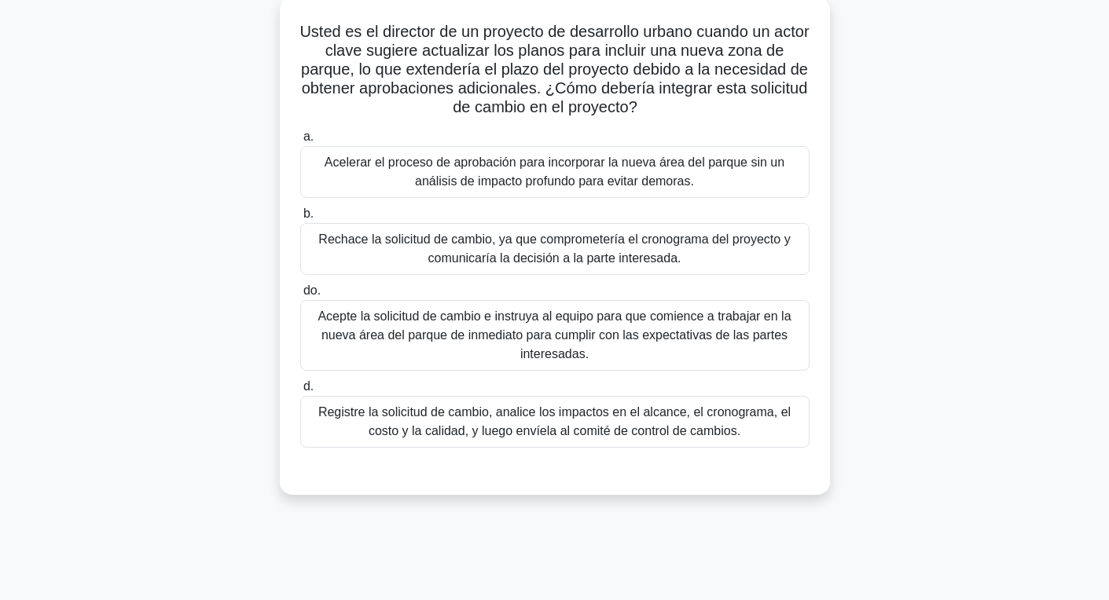
scroll to position [138, 0]
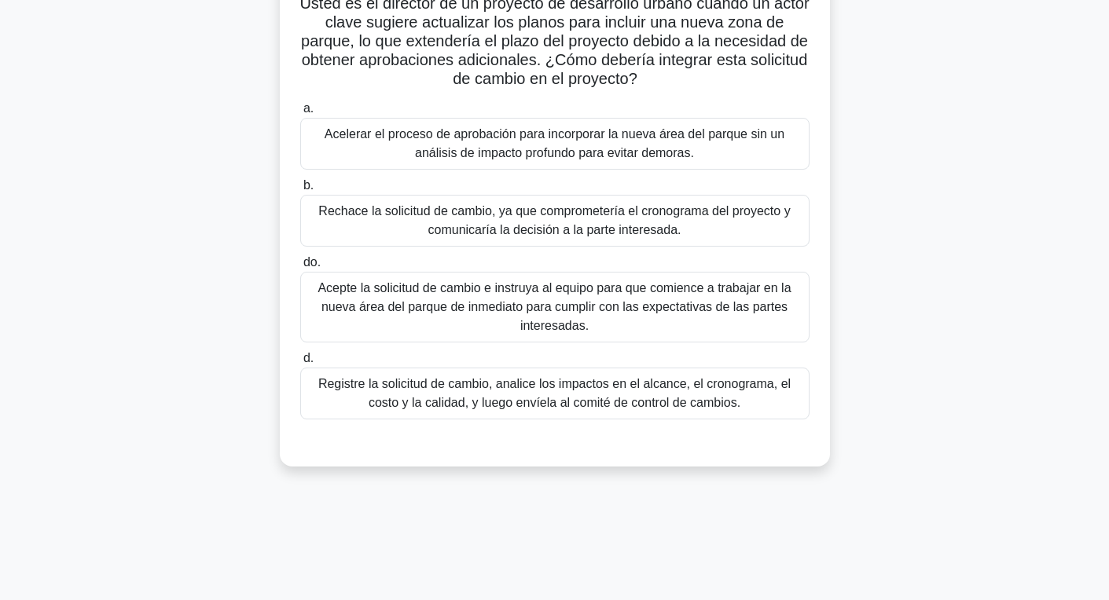
click at [614, 398] on font "Registre la solicitud de cambio, analice los impactos en el alcance, el cronogr…" at bounding box center [554, 393] width 472 height 32
click at [300, 364] on input "d. Registre la solicitud de cambio, analice los impactos en el alcance, el cron…" at bounding box center [300, 359] width 0 height 10
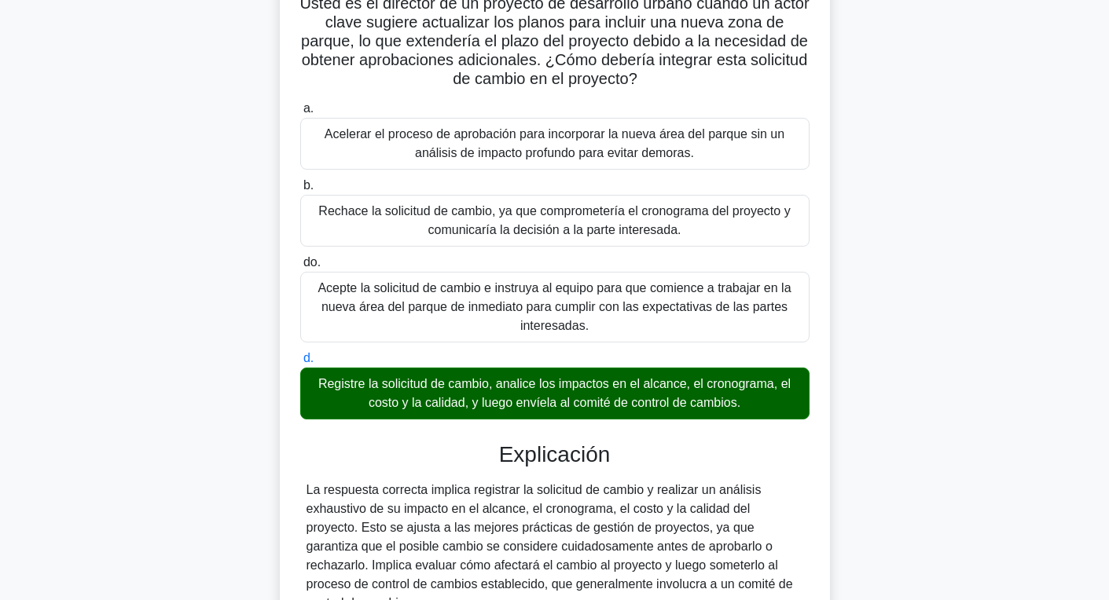
scroll to position [446, 0]
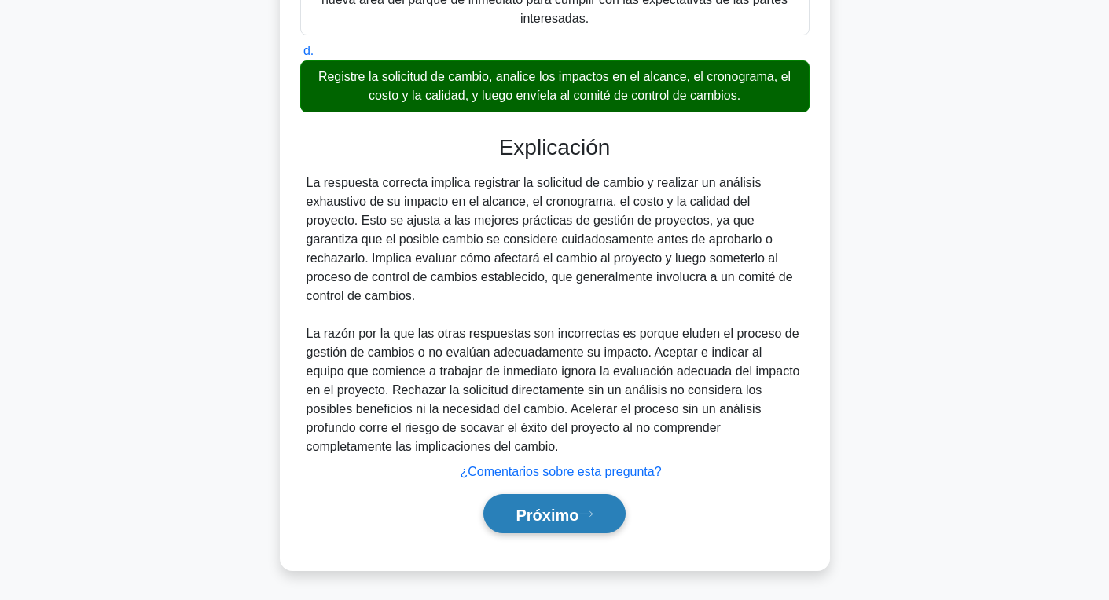
click at [593, 510] on icon at bounding box center [586, 514] width 14 height 9
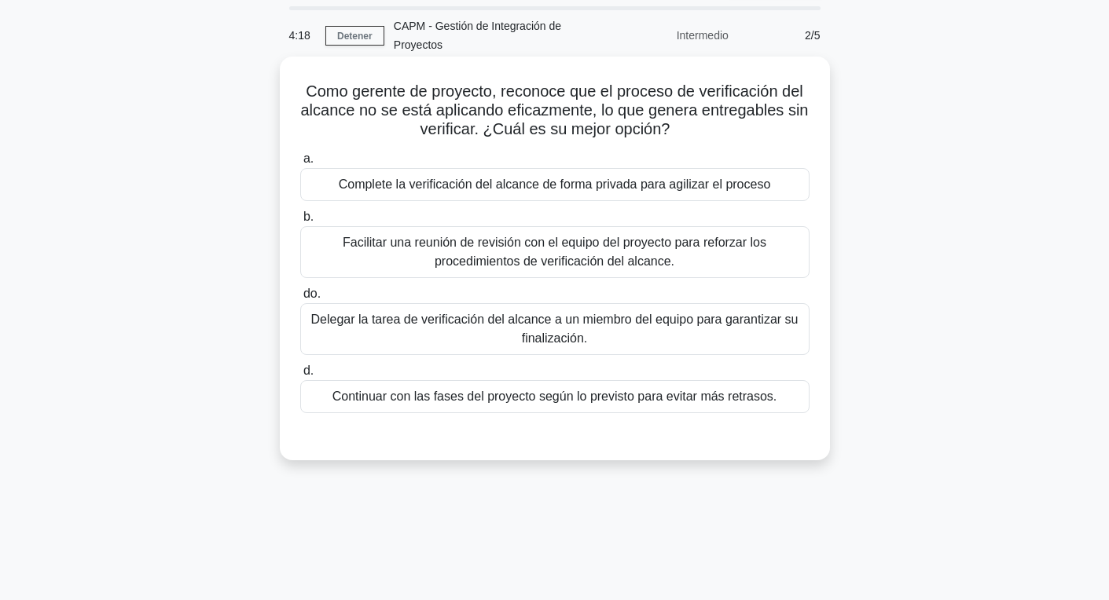
scroll to position [30, 0]
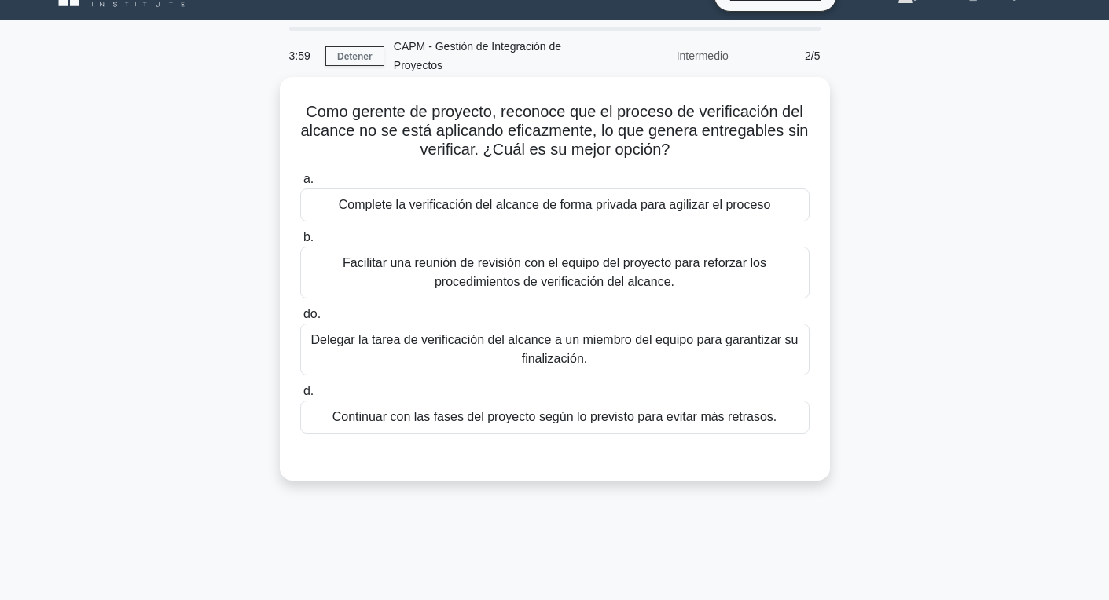
click at [633, 259] on font "Facilitar una reunión de revisión con el equipo del proyecto para reforzar los …" at bounding box center [555, 272] width 424 height 32
click at [300, 243] on input "b. Facilitar una reunión de revisión con el equipo del proyecto para reforzar l…" at bounding box center [300, 238] width 0 height 10
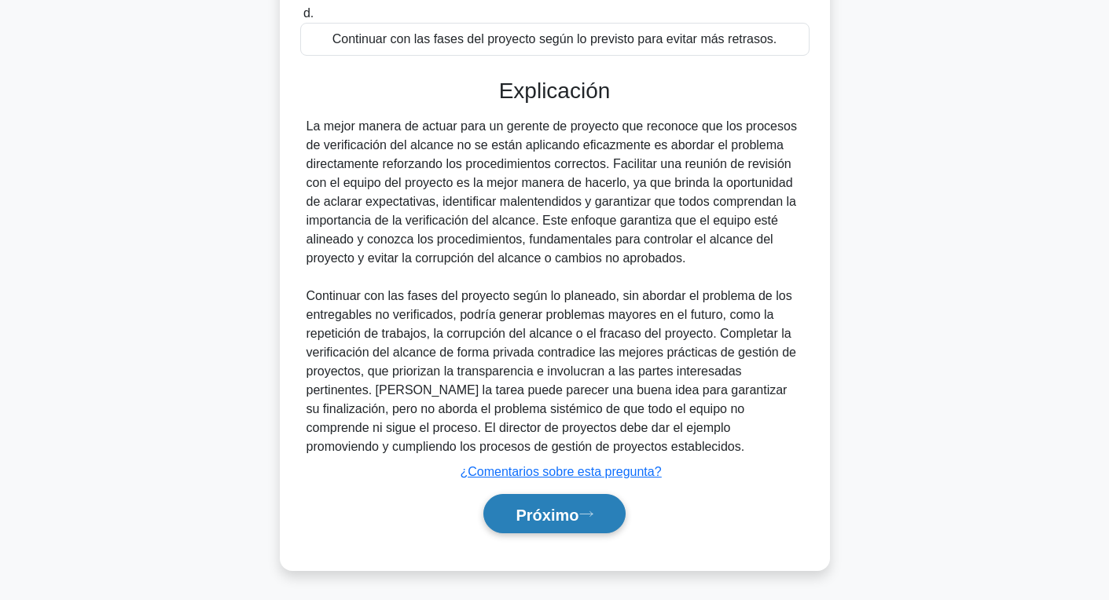
click at [594, 527] on button "Próximo" at bounding box center [553, 514] width 141 height 40
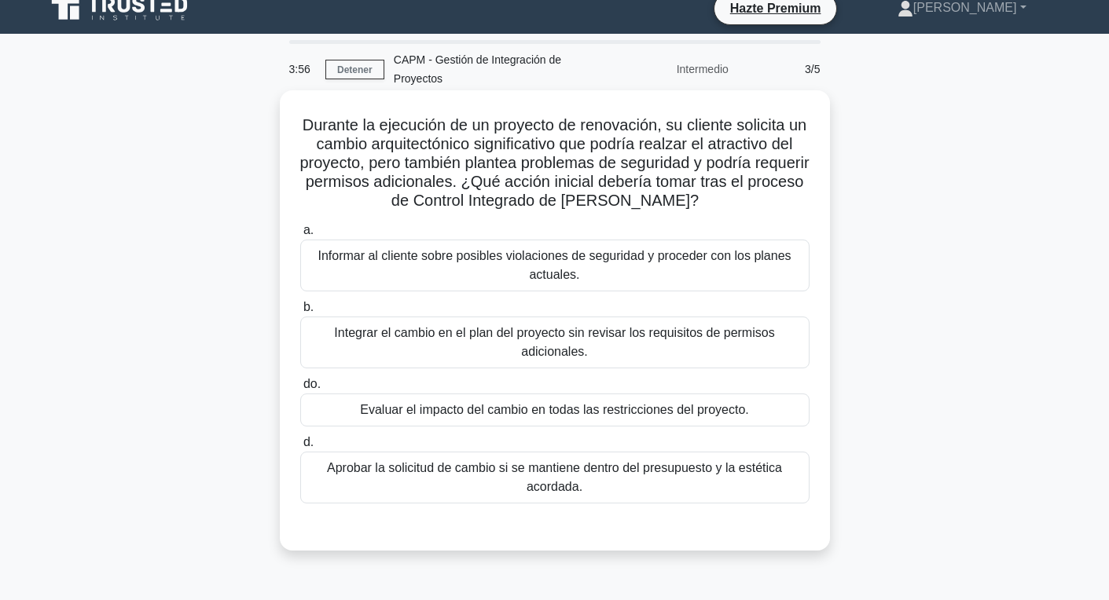
scroll to position [6, 0]
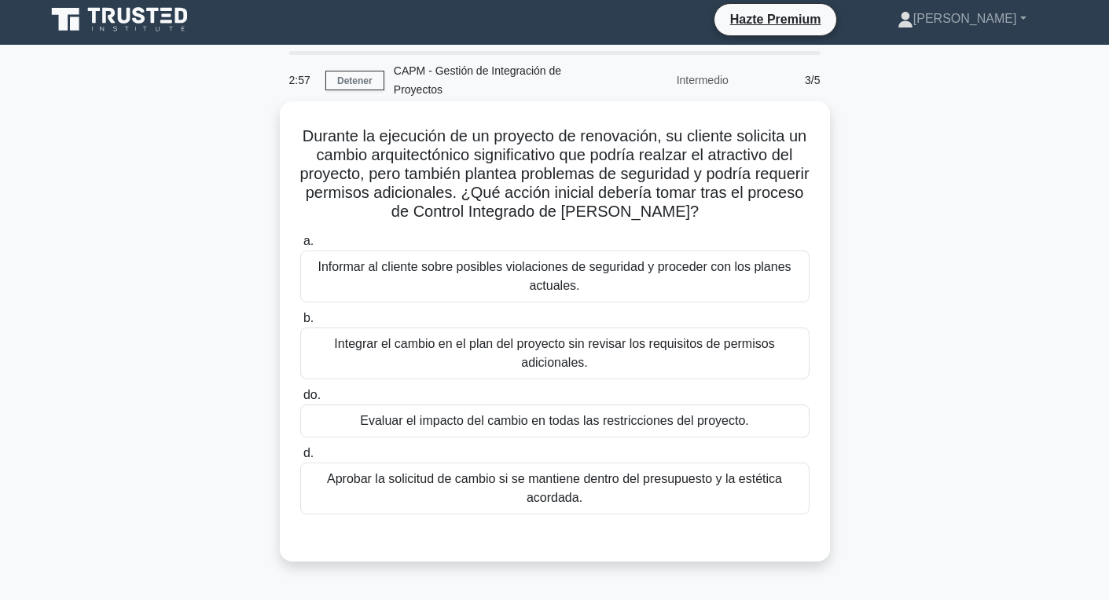
click at [615, 420] on font "Evaluar el impacto del cambio en todas las restricciones del proyecto." at bounding box center [554, 420] width 388 height 13
click at [300, 401] on input "do. Evaluar el impacto del cambio en todas las restricciones del proyecto." at bounding box center [300, 396] width 0 height 10
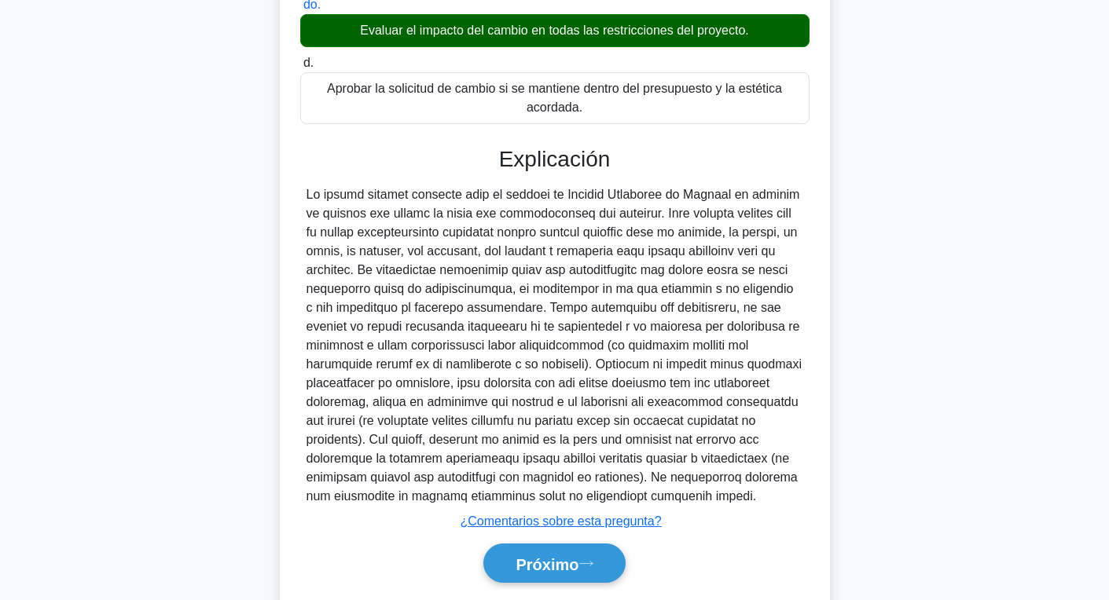
scroll to position [446, 0]
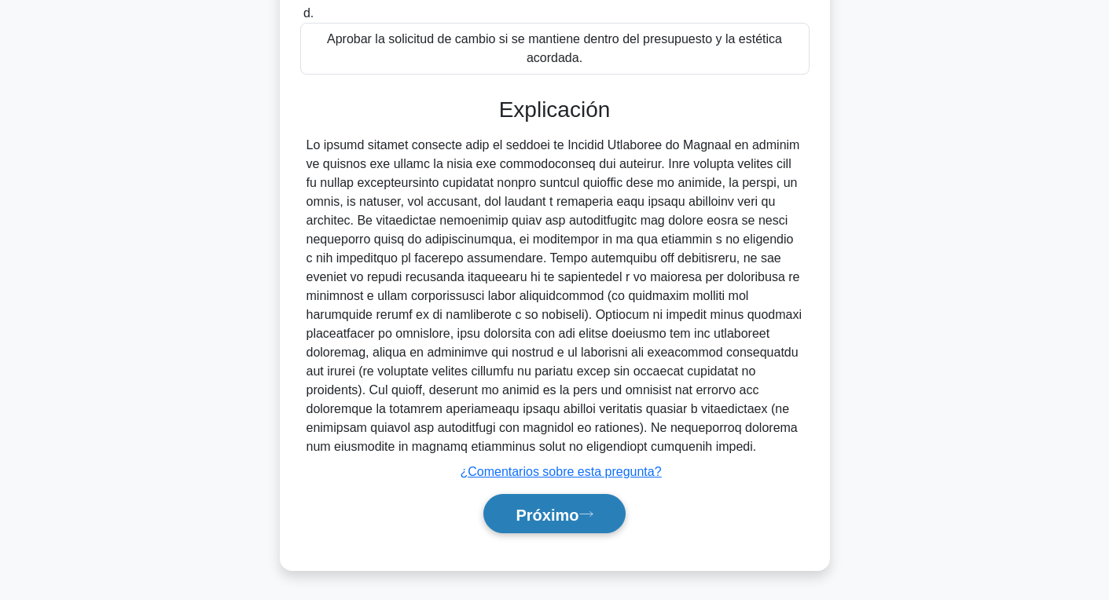
click at [578, 521] on font "Próximo" at bounding box center [547, 514] width 63 height 17
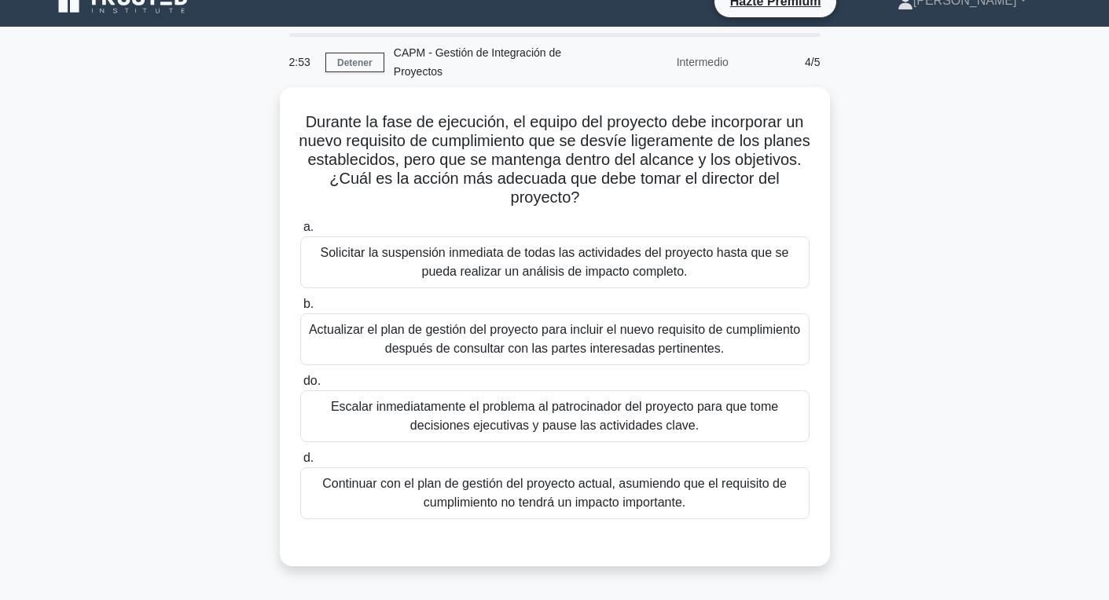
scroll to position [36, 0]
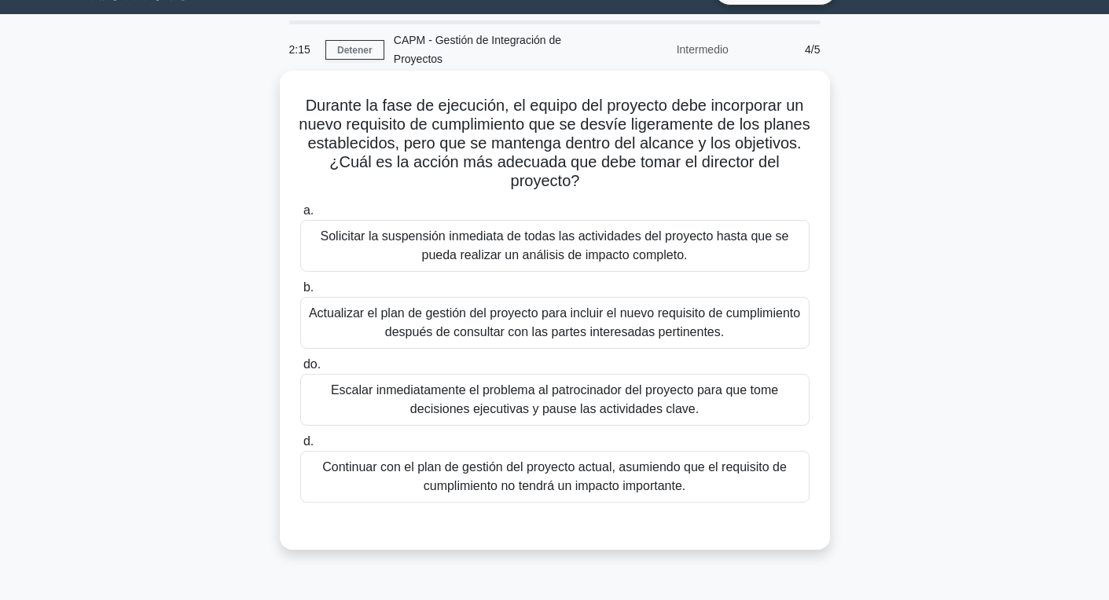
click at [593, 328] on font "Actualizar el plan de gestión del proyecto para incluir el nuevo requisito de c…" at bounding box center [554, 323] width 491 height 32
click at [300, 293] on input "b. Actualizar el plan de gestión del proyecto para incluir el nuevo requisito d…" at bounding box center [300, 288] width 0 height 10
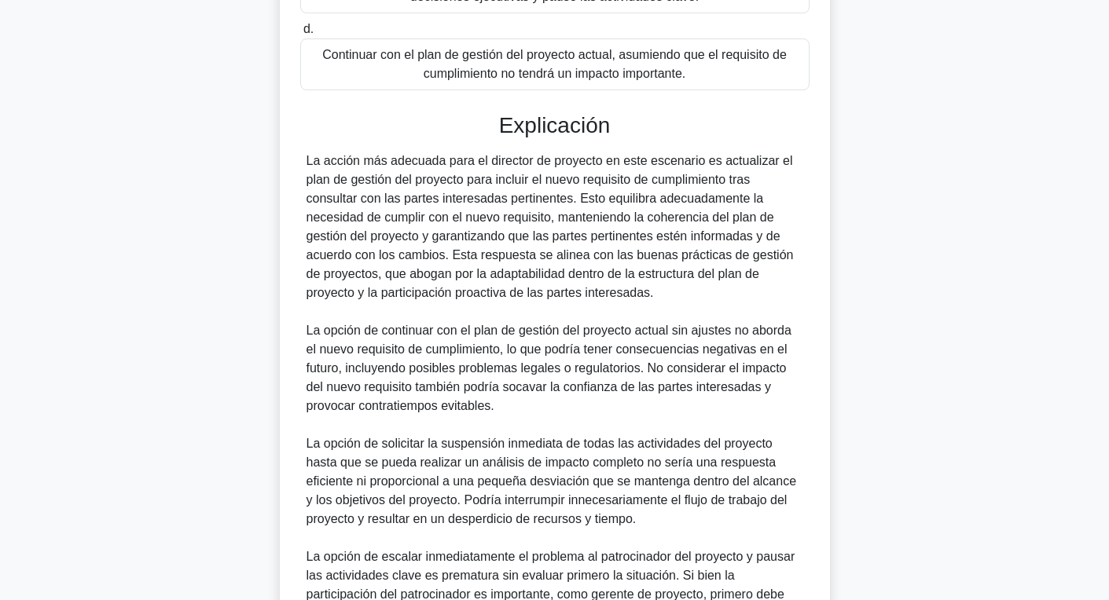
scroll to position [635, 0]
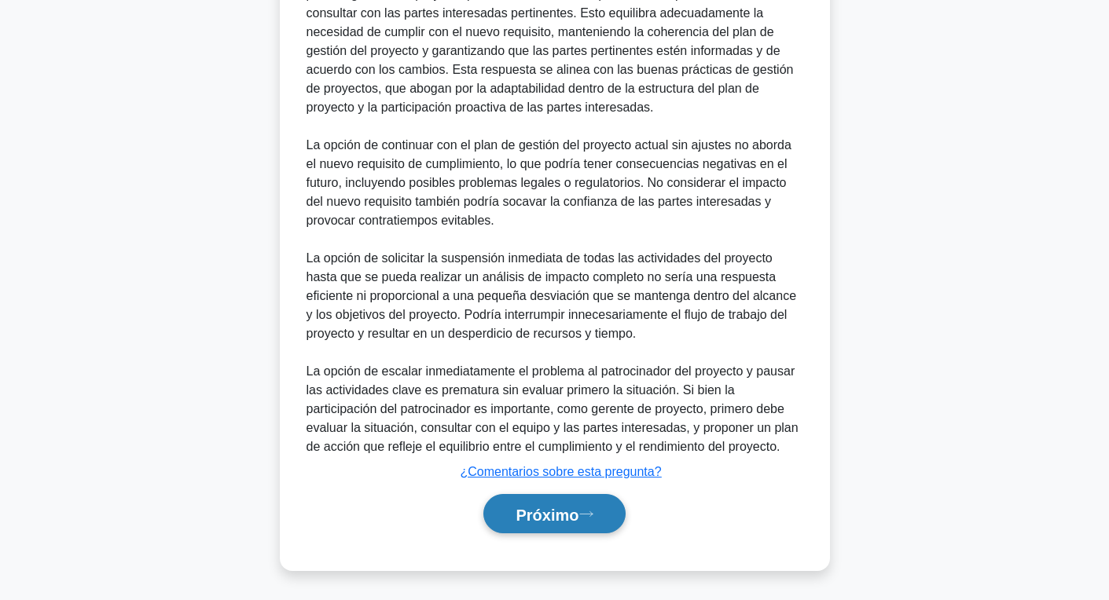
click at [567, 523] on button "Próximo" at bounding box center [553, 514] width 141 height 40
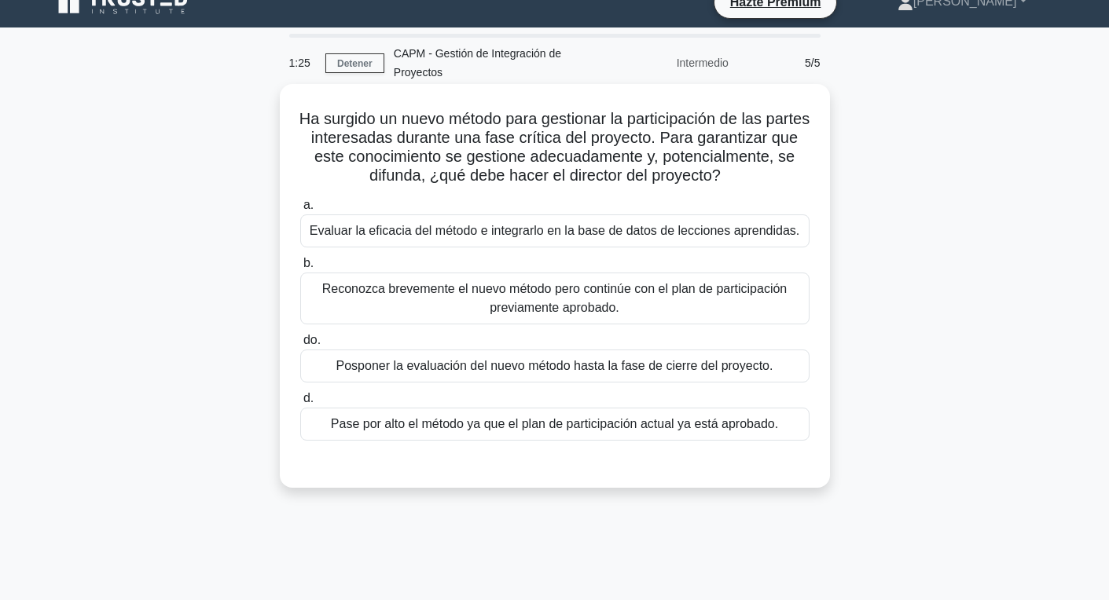
scroll to position [26, 0]
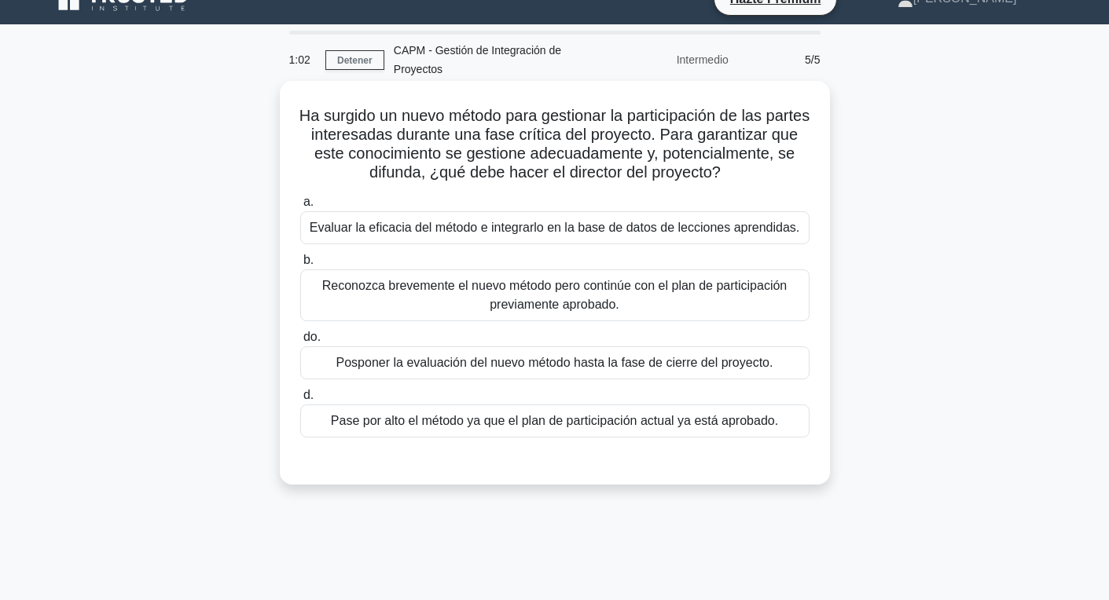
click at [658, 234] on font "Evaluar la eficacia del método e integrarlo en la base de datos de lecciones ap…" at bounding box center [555, 227] width 490 height 13
click at [300, 207] on input "a. Evaluar la eficacia del método e integrarlo en la base de datos de lecciones…" at bounding box center [300, 202] width 0 height 10
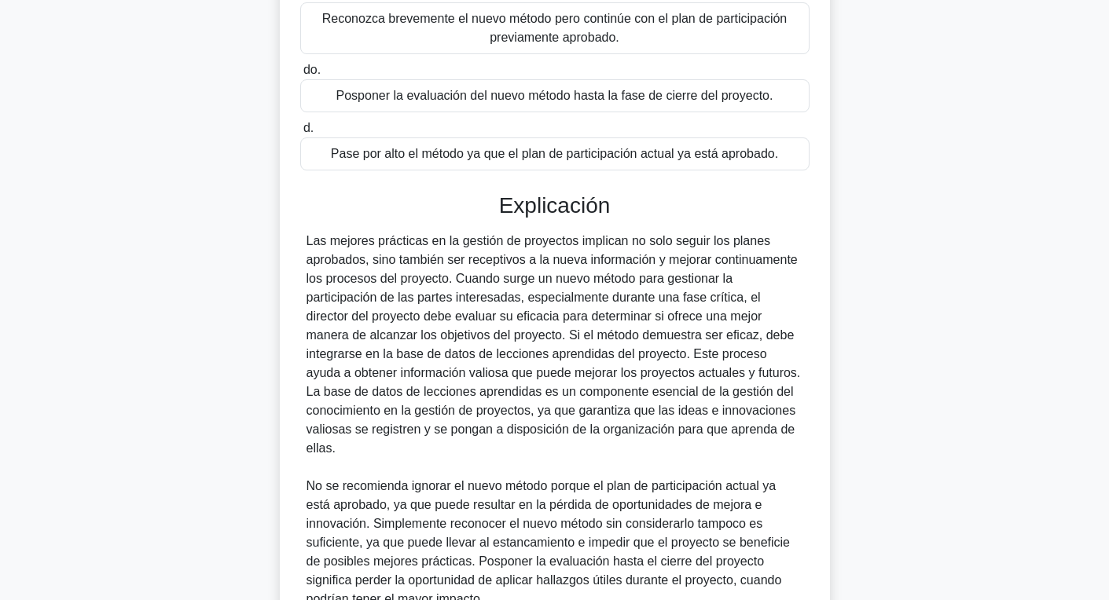
scroll to position [428, 0]
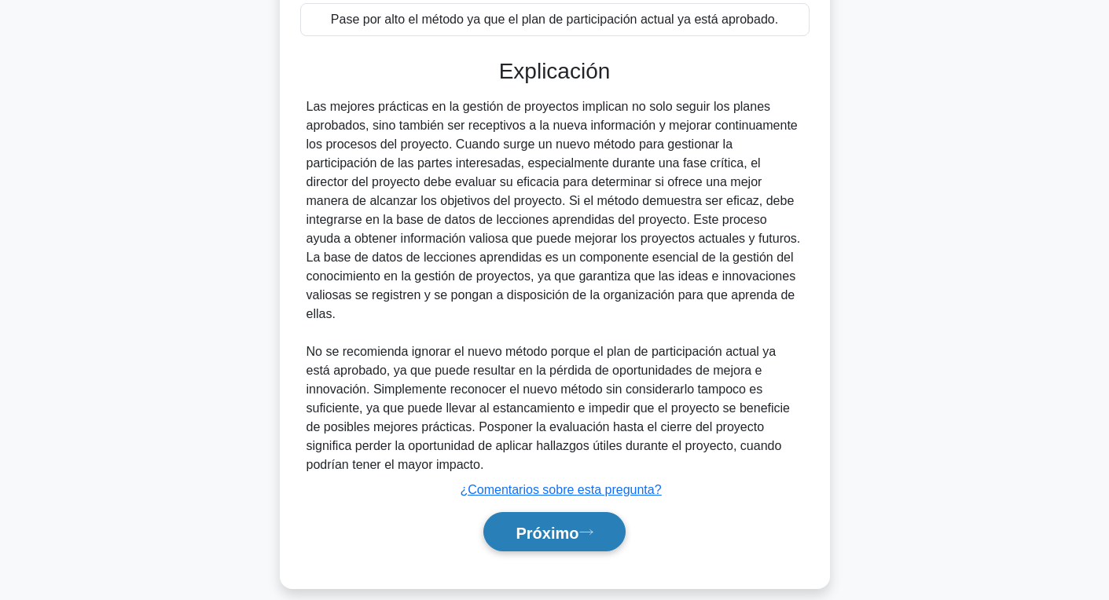
click at [616, 513] on button "Próximo" at bounding box center [553, 532] width 141 height 40
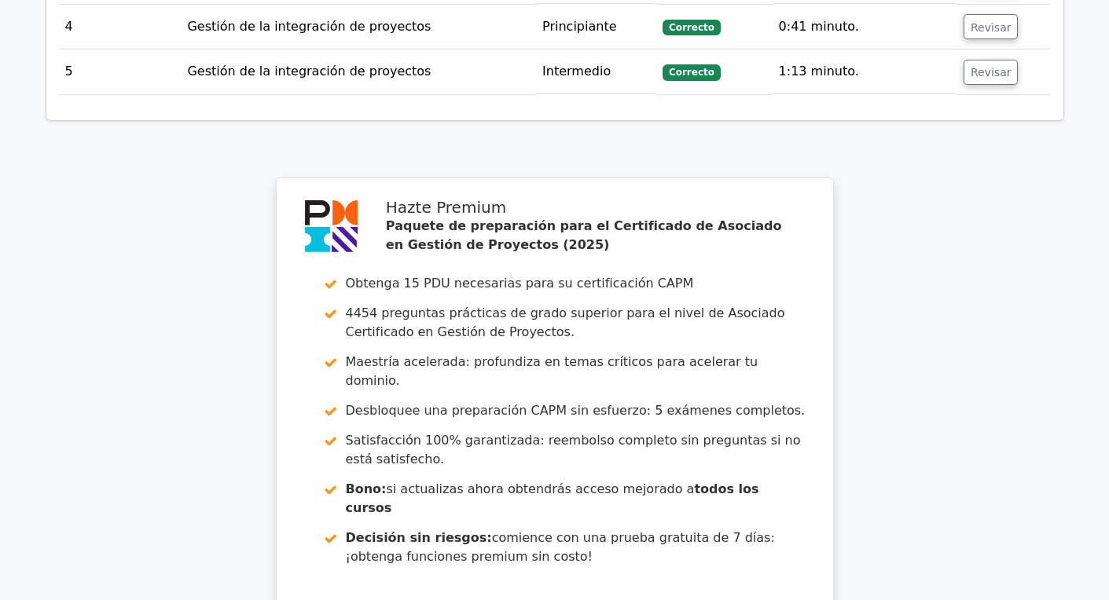
scroll to position [2433, 0]
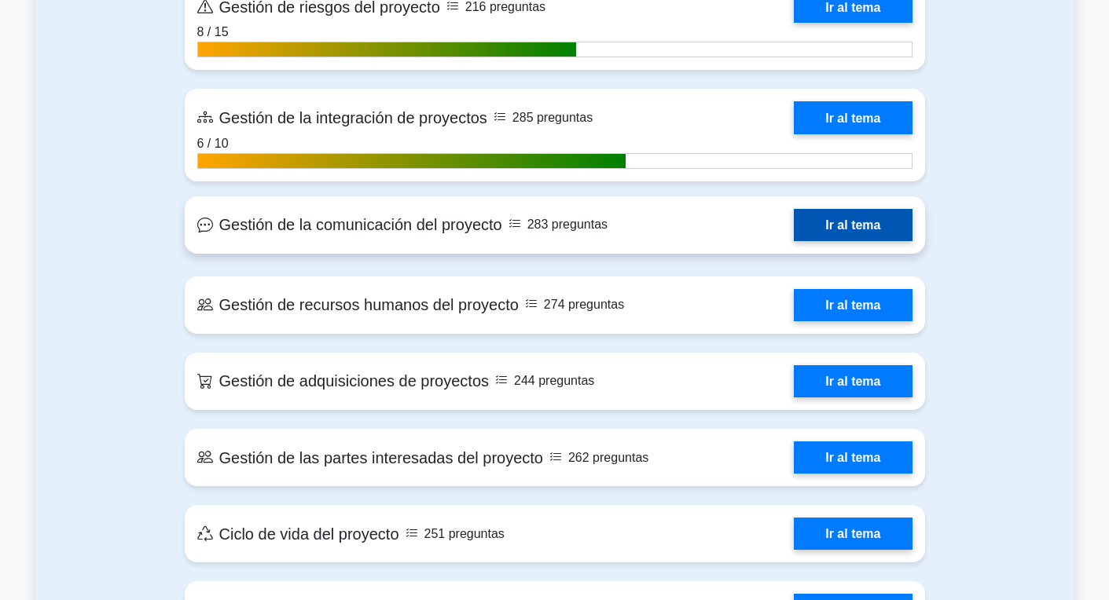
scroll to position [1539, 0]
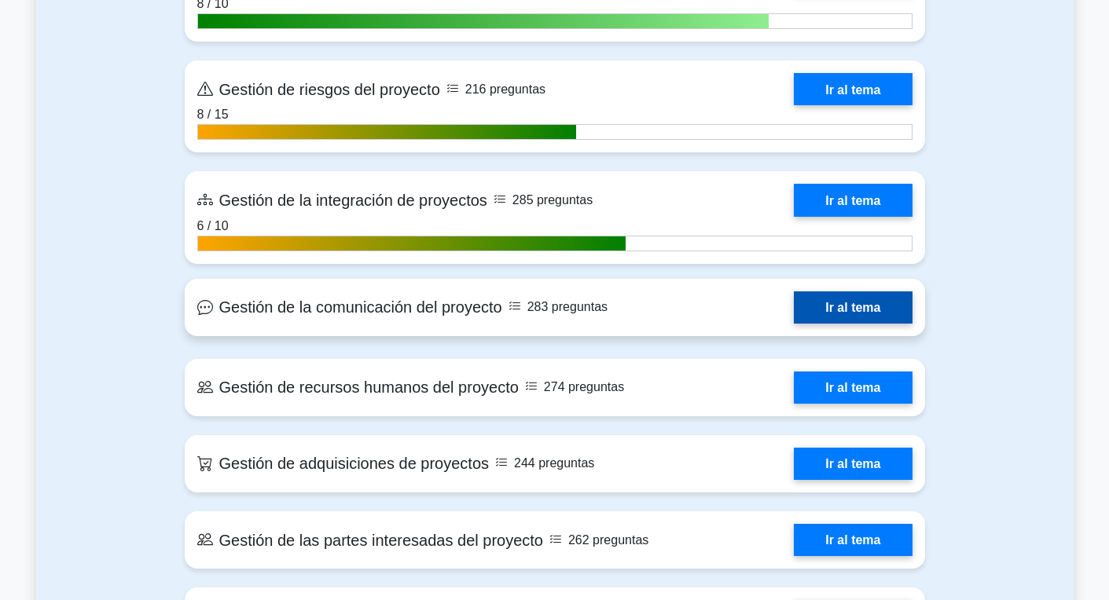
click at [794, 311] on link "Ir al tema" at bounding box center [853, 308] width 118 height 32
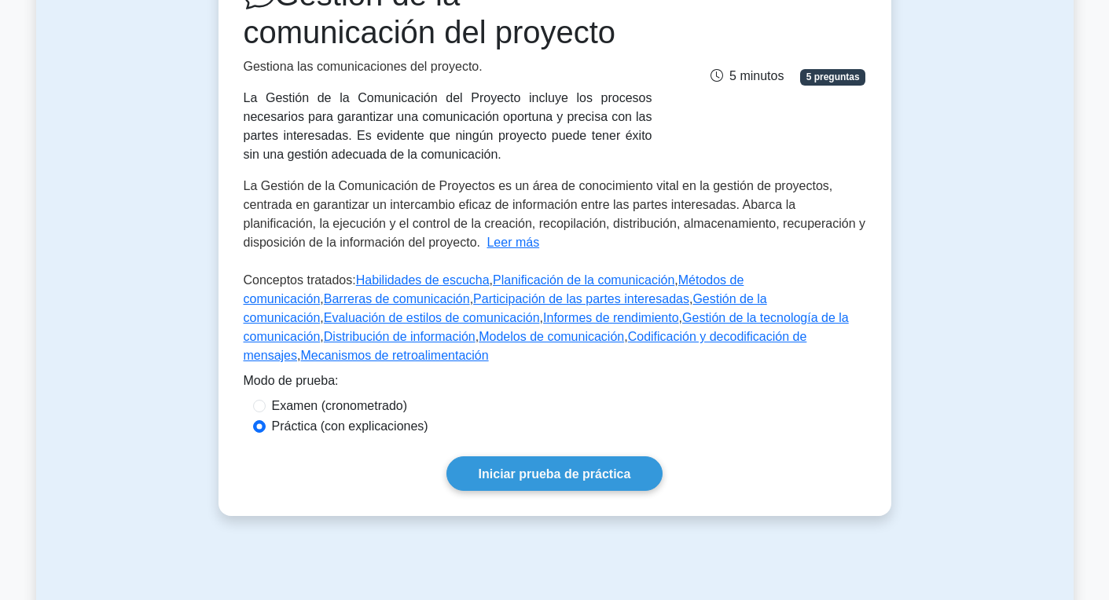
scroll to position [231, 0]
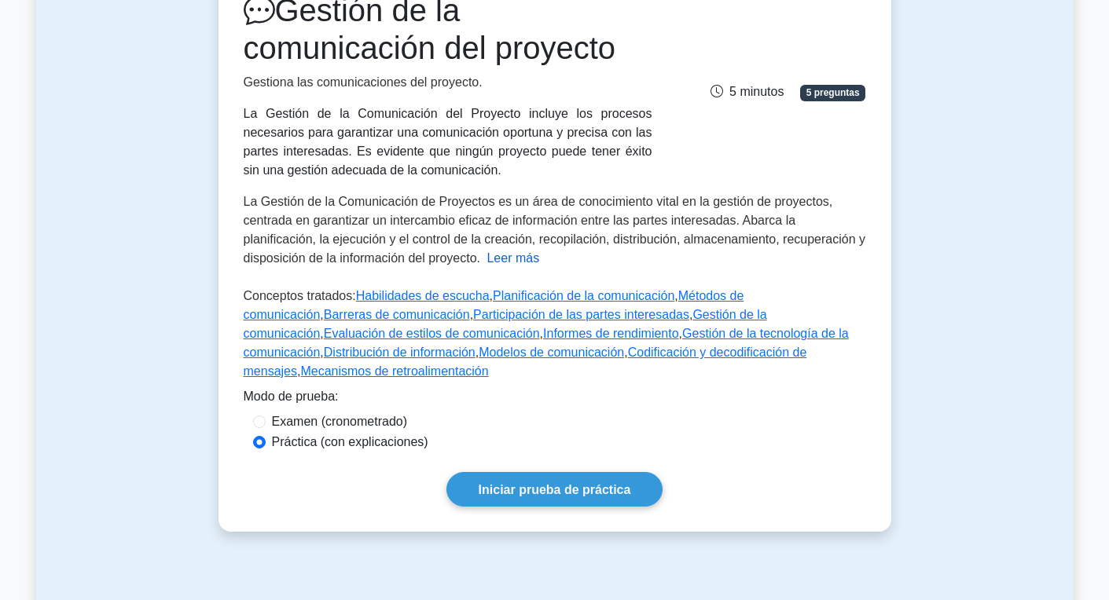
click at [528, 262] on font "Leer más" at bounding box center [513, 258] width 53 height 13
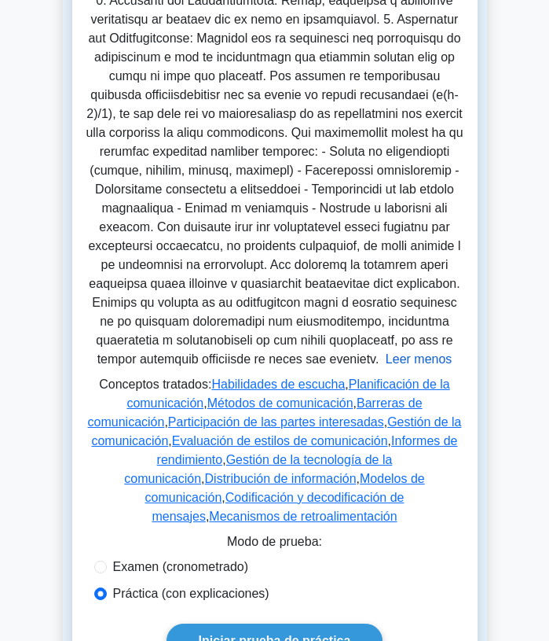
scroll to position [735, 0]
